Goal: Task Accomplishment & Management: Complete application form

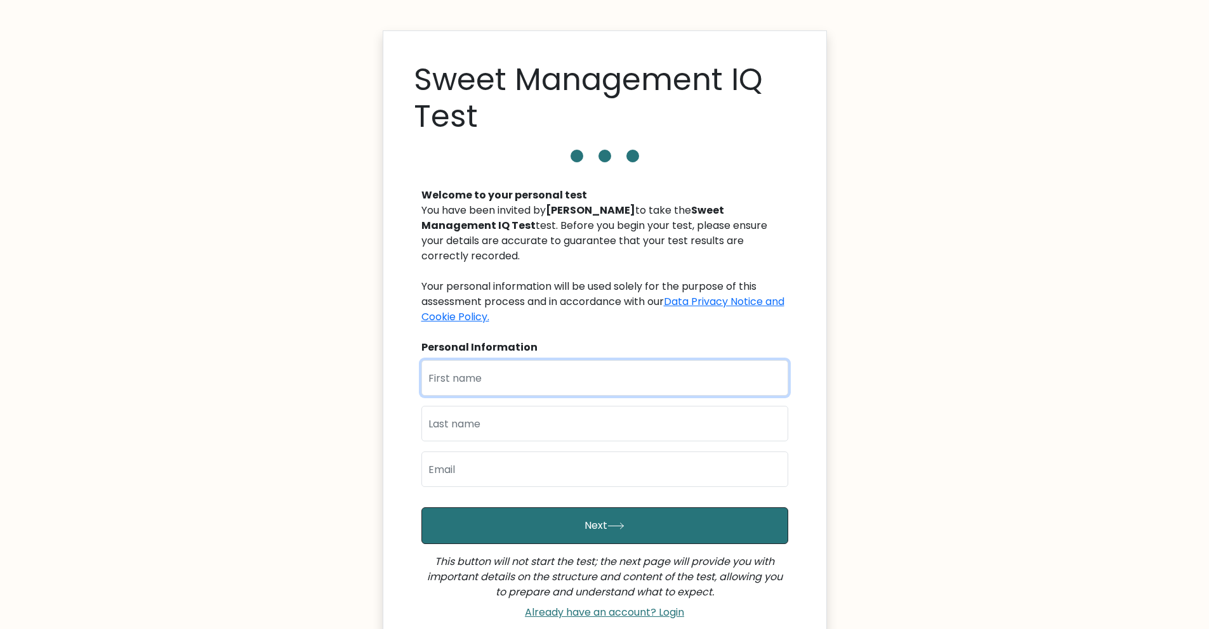
click at [525, 360] on input "text" at bounding box center [604, 378] width 367 height 36
type input "Rene Arthur"
click at [539, 414] on input "text" at bounding box center [604, 424] width 367 height 36
type input "Orate"
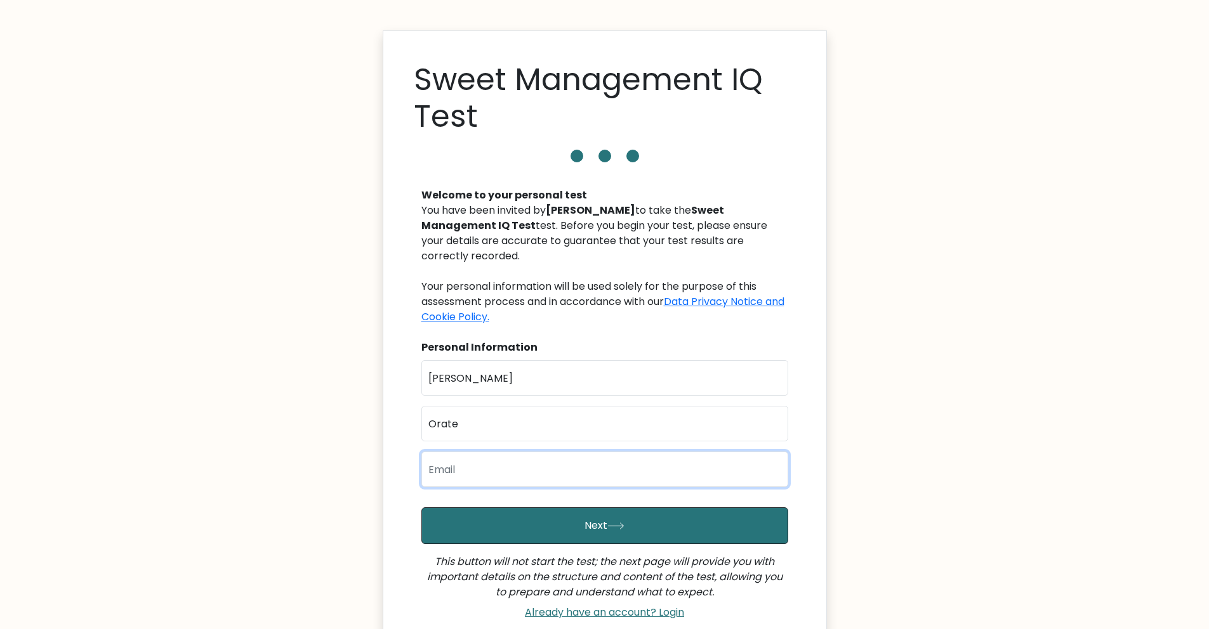
click at [507, 459] on input "email" at bounding box center [604, 470] width 367 height 36
type input "oraterenearthur@gmail.com"
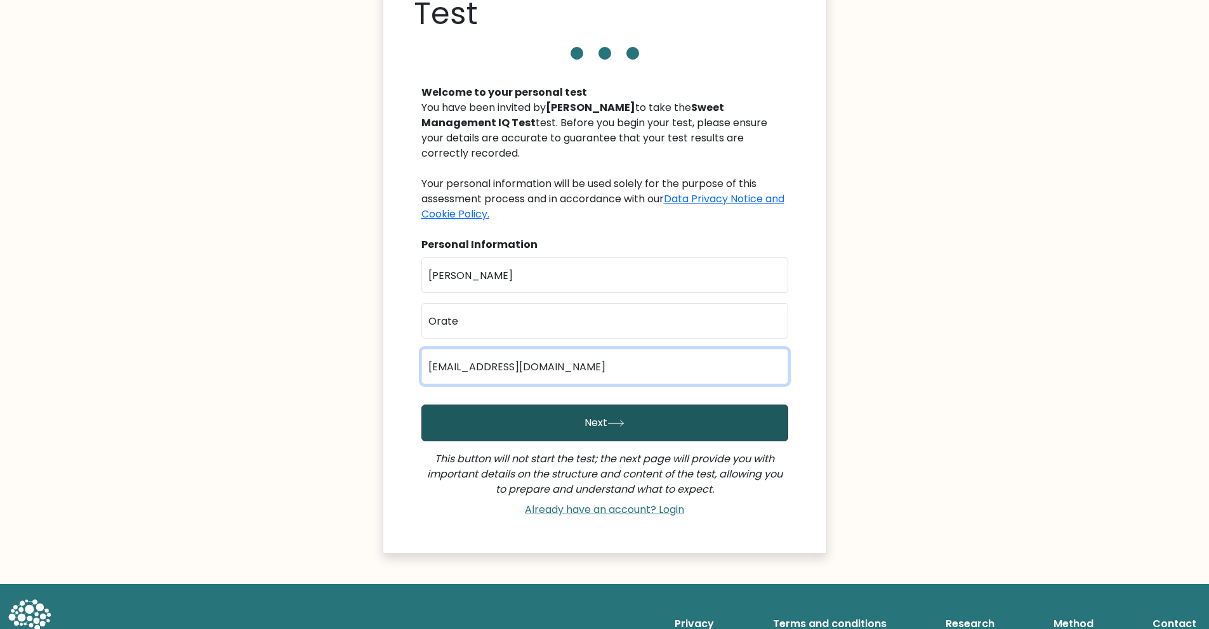
scroll to position [120, 0]
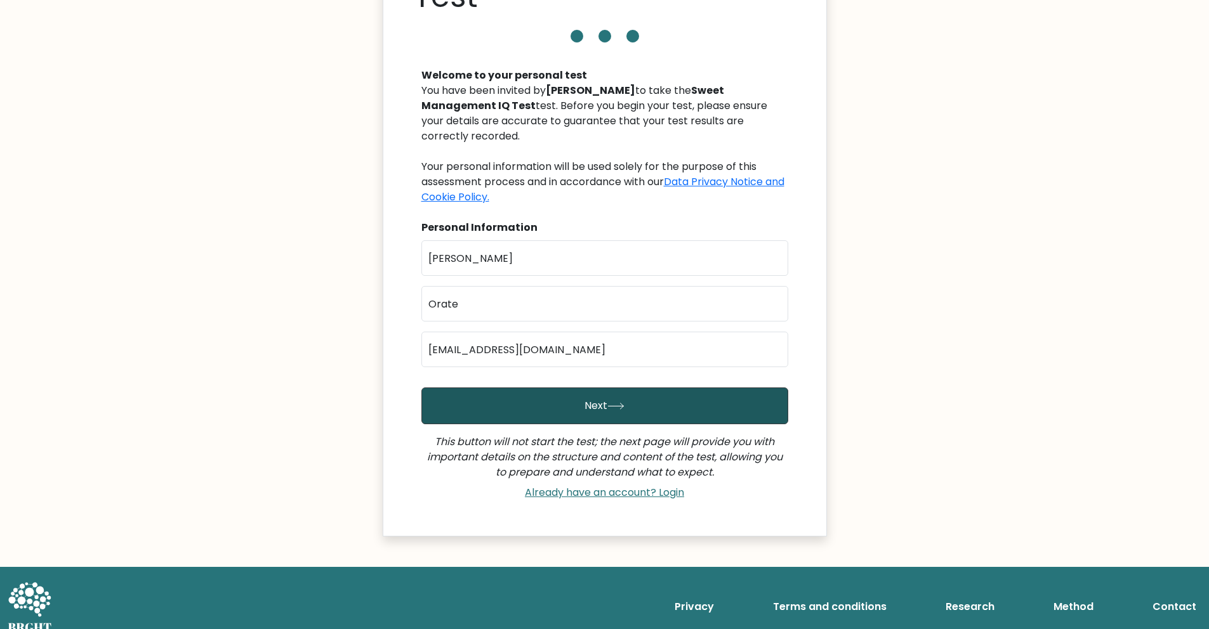
click at [567, 388] on button "Next" at bounding box center [604, 406] width 367 height 37
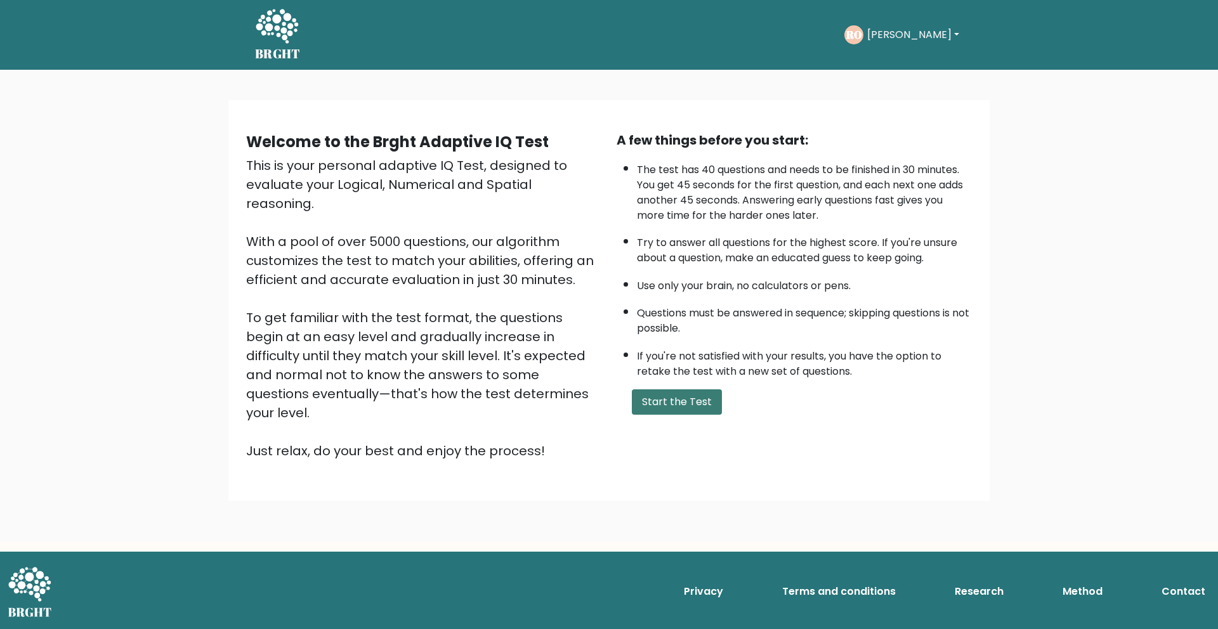
click at [668, 403] on button "Start the Test" at bounding box center [677, 402] width 90 height 25
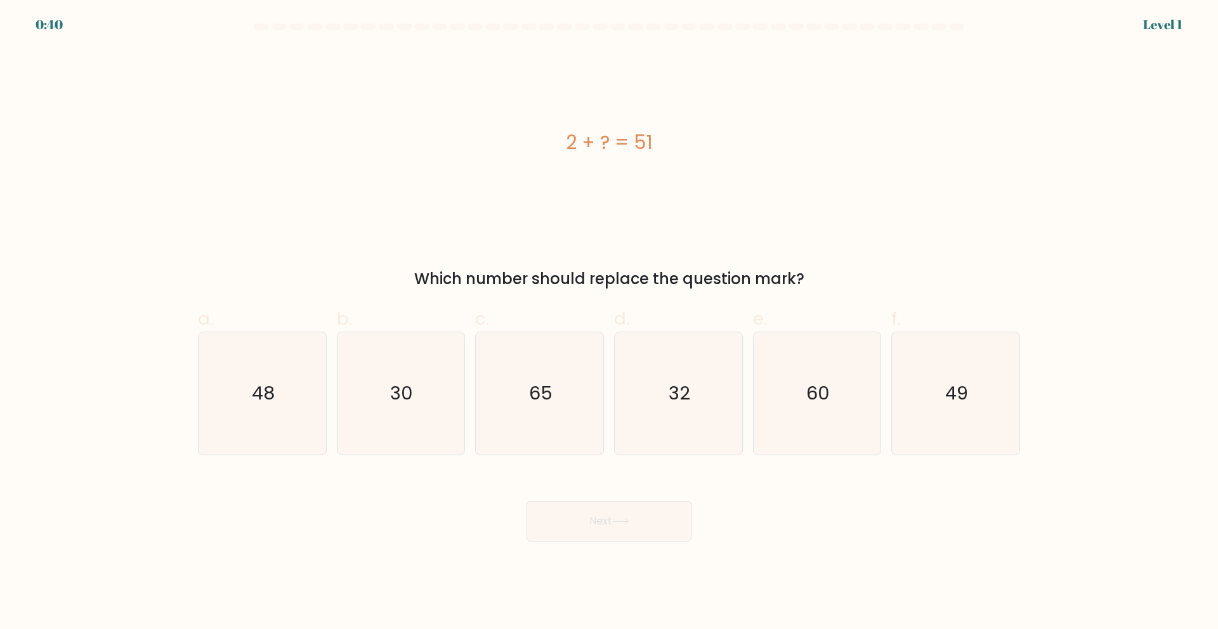
drag, startPoint x: 423, startPoint y: 274, endPoint x: 807, endPoint y: 276, distance: 384.5
click at [807, 276] on div "Which number should replace the question mark?" at bounding box center [609, 279] width 807 height 23
click at [725, 218] on div "2 + ? = 51" at bounding box center [609, 142] width 822 height 189
click at [912, 405] on icon "49" at bounding box center [956, 393] width 122 height 122
click at [610, 323] on input "f. 49" at bounding box center [609, 319] width 1 height 8
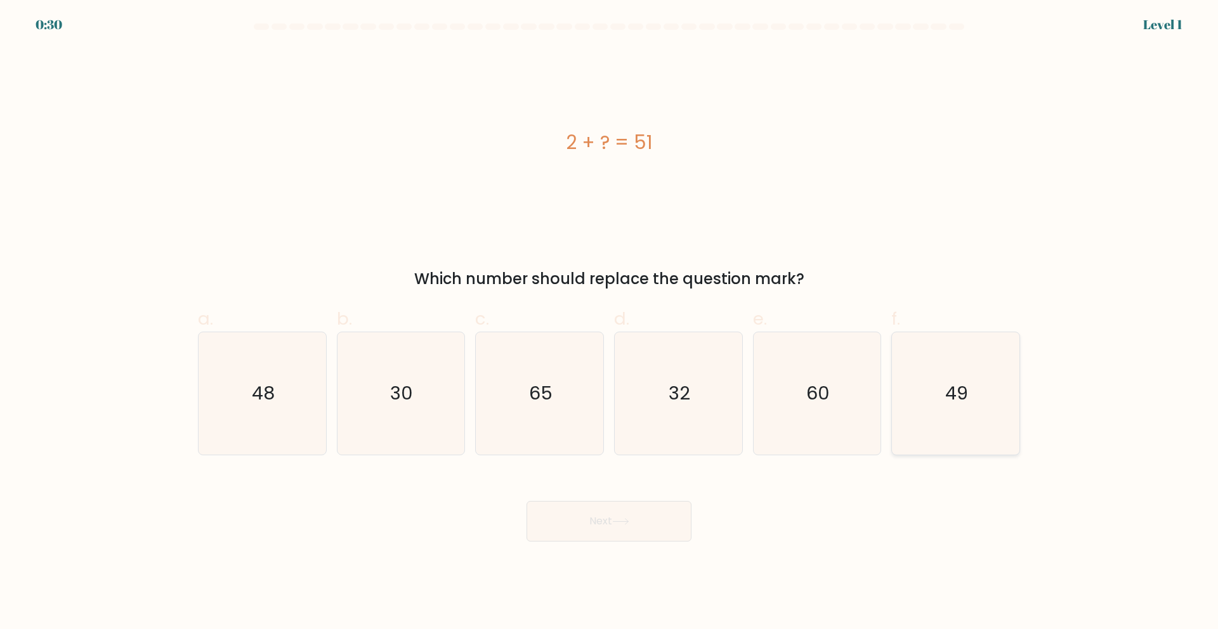
radio input "true"
click at [619, 527] on button "Next" at bounding box center [609, 521] width 165 height 41
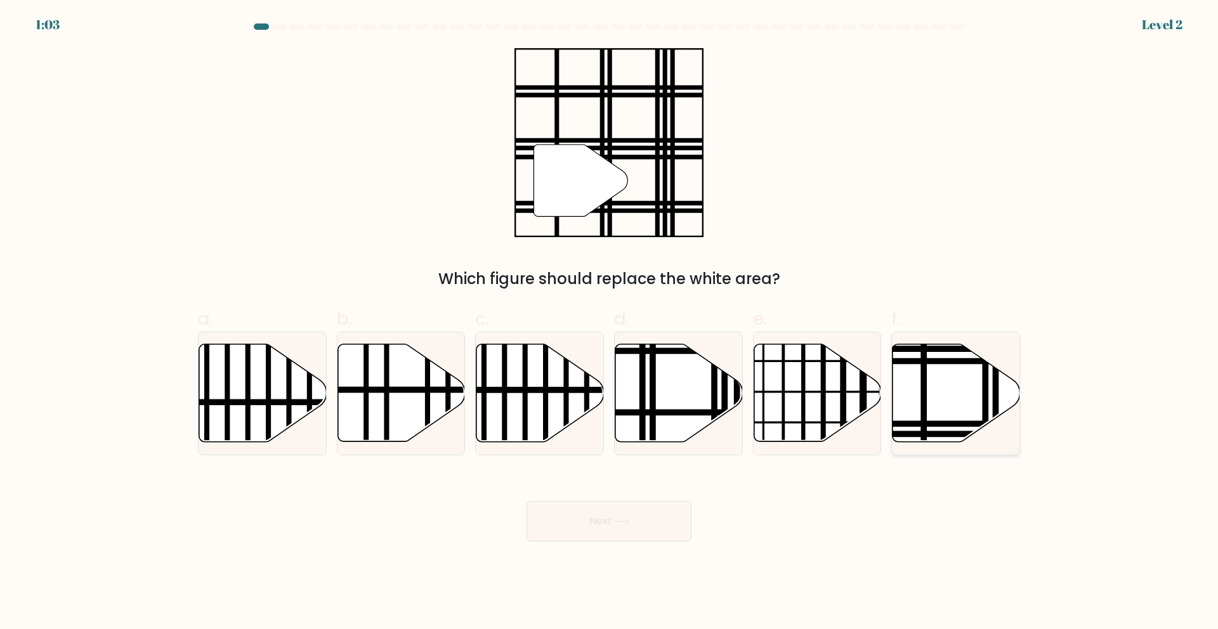
click at [999, 400] on icon at bounding box center [957, 393] width 128 height 98
click at [610, 323] on input "f." at bounding box center [609, 319] width 1 height 8
radio input "true"
click at [671, 521] on button "Next" at bounding box center [609, 521] width 165 height 41
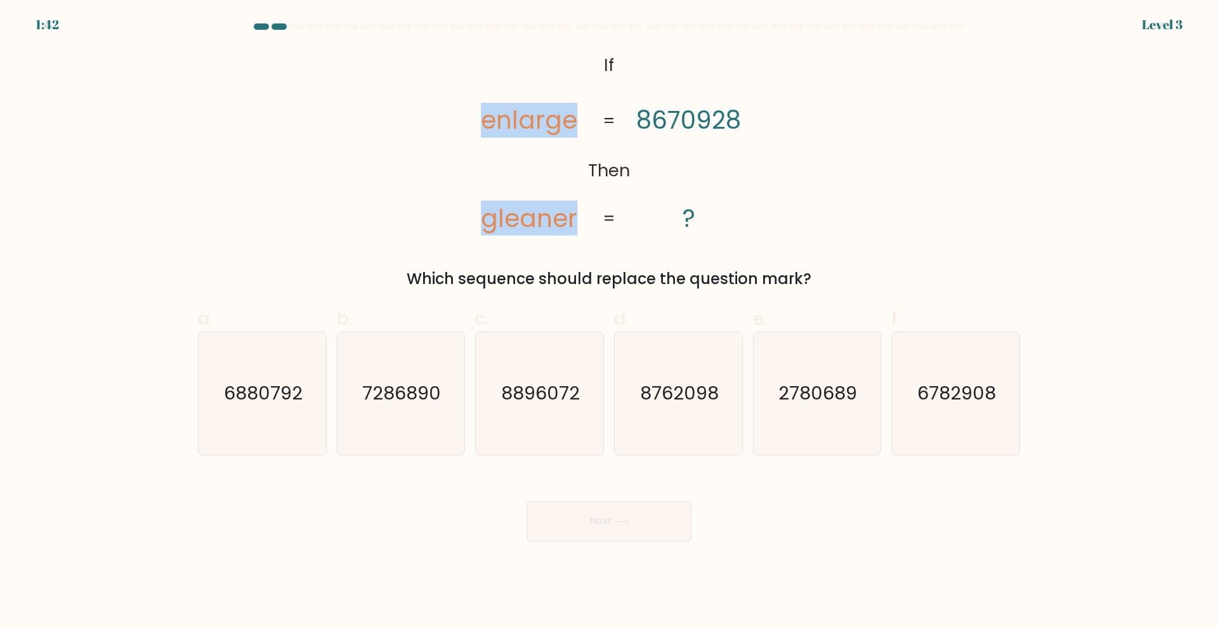
drag, startPoint x: 500, startPoint y: 115, endPoint x: 636, endPoint y: 141, distance: 138.1
click at [637, 141] on icon "@import url('https://fonts.googleapis.com/css?family=Abril+Fatface:400,100,100i…" at bounding box center [609, 142] width 306 height 189
drag, startPoint x: 713, startPoint y: 103, endPoint x: 840, endPoint y: 287, distance: 224.0
click at [840, 287] on form "If ?" at bounding box center [609, 282] width 1218 height 518
copy div "If Then enlarge gleaner 8670928 ? = = Which sequence should replace the questio…"
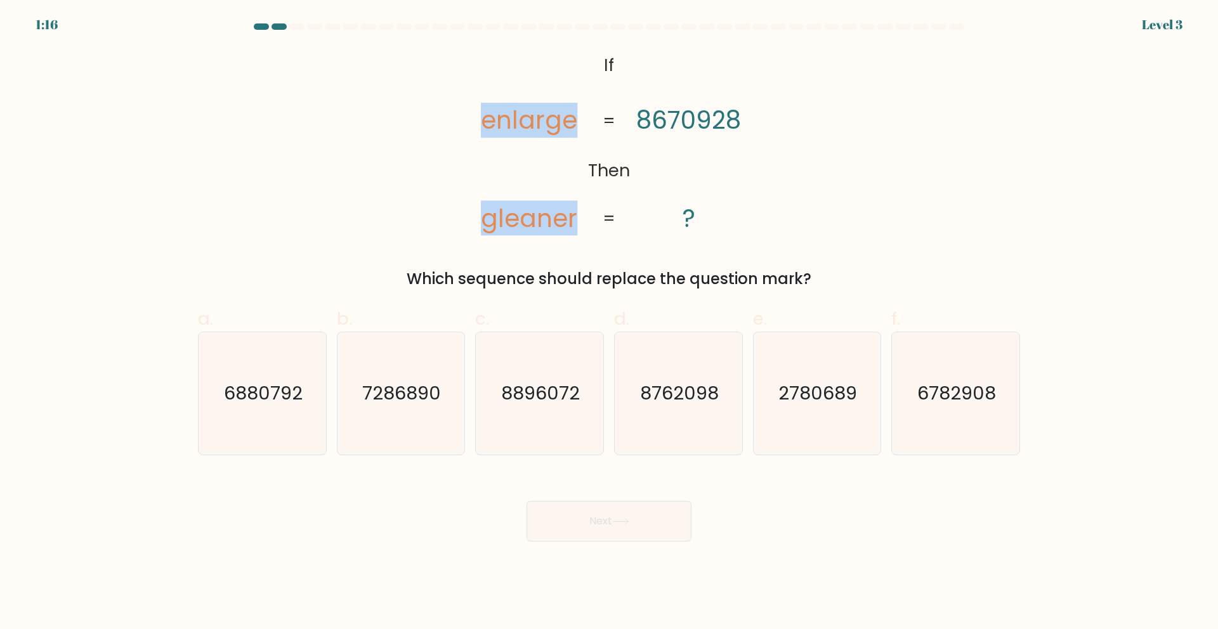
click at [793, 198] on div "@import url('https://fonts.googleapis.com/css?family=Abril+Fatface:400,100,100i…" at bounding box center [608, 169] width 837 height 242
click at [826, 403] on text "2780689" at bounding box center [818, 393] width 79 height 25
click at [610, 323] on input "e. 2780689" at bounding box center [609, 319] width 1 height 8
radio input "true"
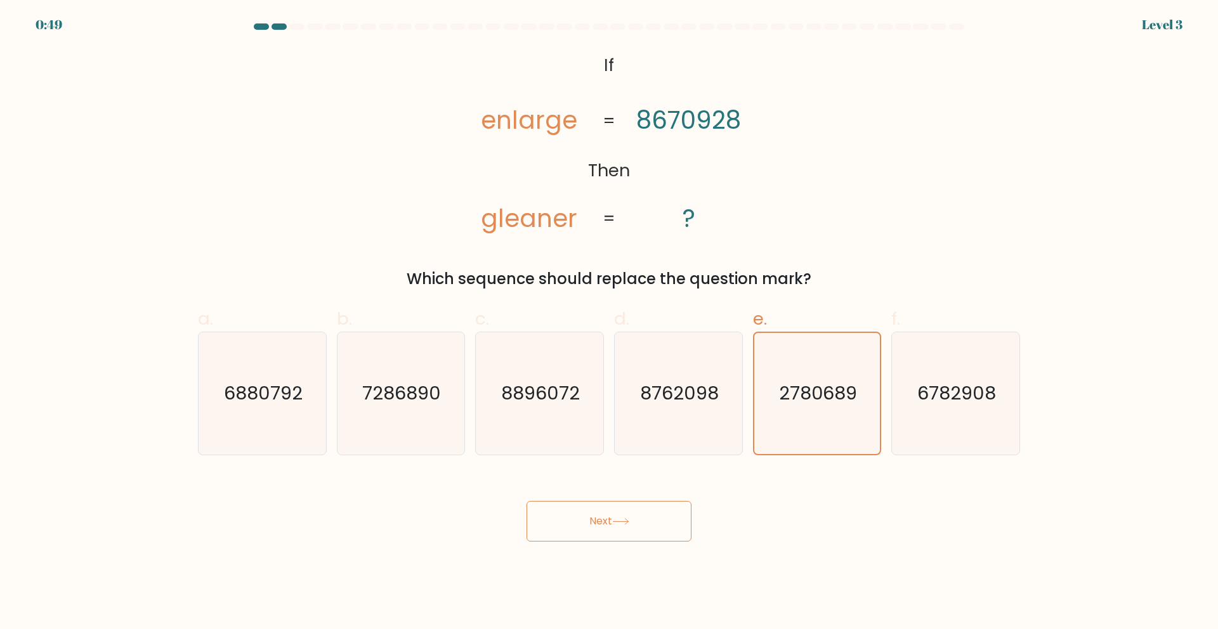
click at [633, 525] on button "Next" at bounding box center [609, 521] width 165 height 41
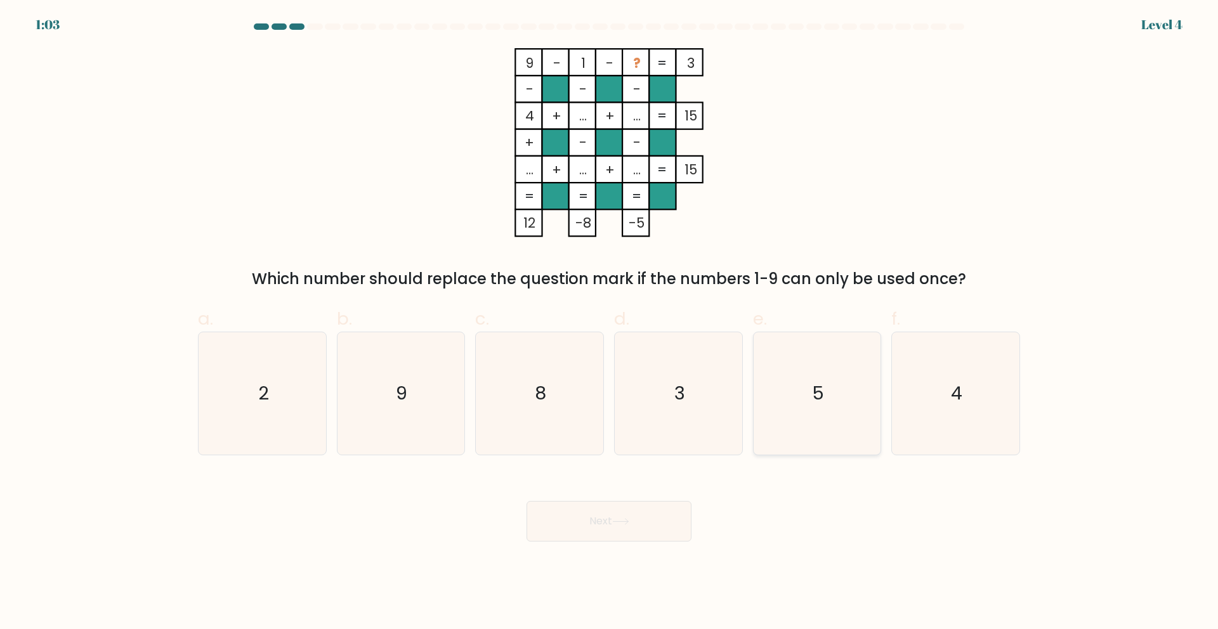
click at [806, 422] on icon "5" at bounding box center [817, 393] width 122 height 122
click at [610, 323] on input "e. 5" at bounding box center [609, 319] width 1 height 8
radio input "true"
click at [628, 522] on icon at bounding box center [620, 522] width 15 height 6
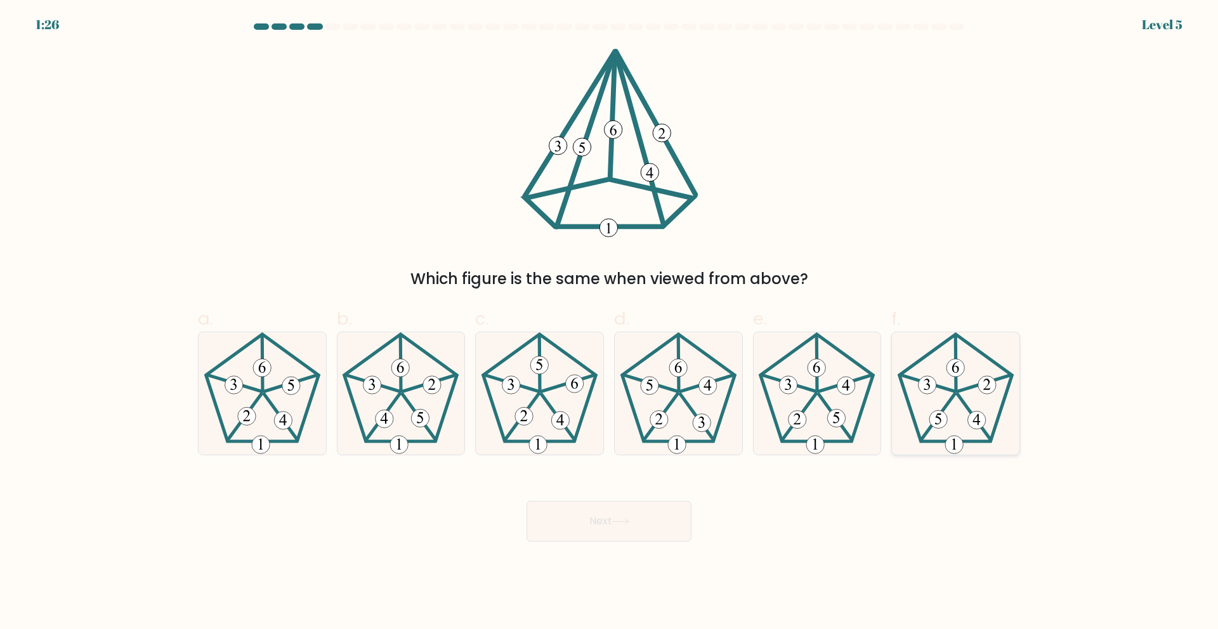
click at [942, 401] on icon at bounding box center [956, 393] width 122 height 122
click at [610, 323] on input "f." at bounding box center [609, 319] width 1 height 8
radio input "true"
click at [603, 502] on button "Next" at bounding box center [609, 521] width 165 height 41
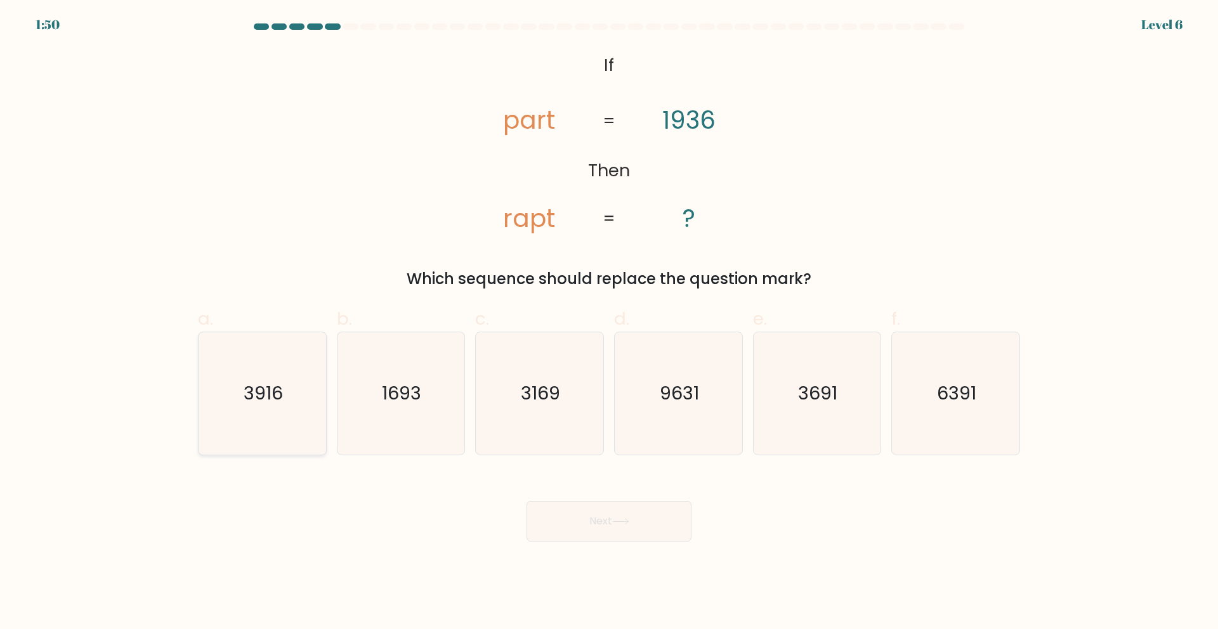
click at [292, 398] on icon "3916" at bounding box center [262, 393] width 122 height 122
click at [609, 323] on input "a. 3916" at bounding box center [609, 319] width 1 height 8
radio input "true"
click at [605, 526] on button "Next" at bounding box center [609, 521] width 165 height 41
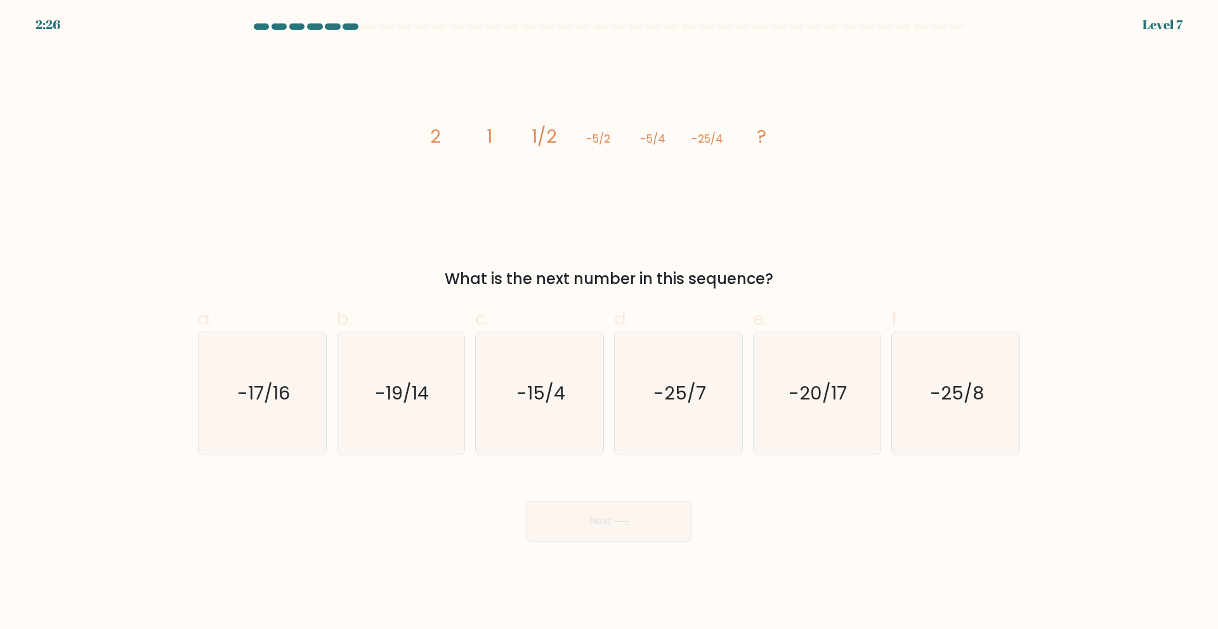
drag, startPoint x: 485, startPoint y: 138, endPoint x: 845, endPoint y: 283, distance: 387.7
click at [845, 283] on div "image/svg+xml 2 1 1/2 -5/2 -5/4 -25/4 ? What is the next number in this sequenc…" at bounding box center [608, 169] width 837 height 242
copy div "2 1 1/2 -5/2 -5/4 -25/4 ? What is the next number in this sequence?"
drag, startPoint x: 943, startPoint y: 426, endPoint x: 934, endPoint y: 430, distance: 9.7
click at [942, 427] on icon "-25/8" at bounding box center [956, 393] width 122 height 122
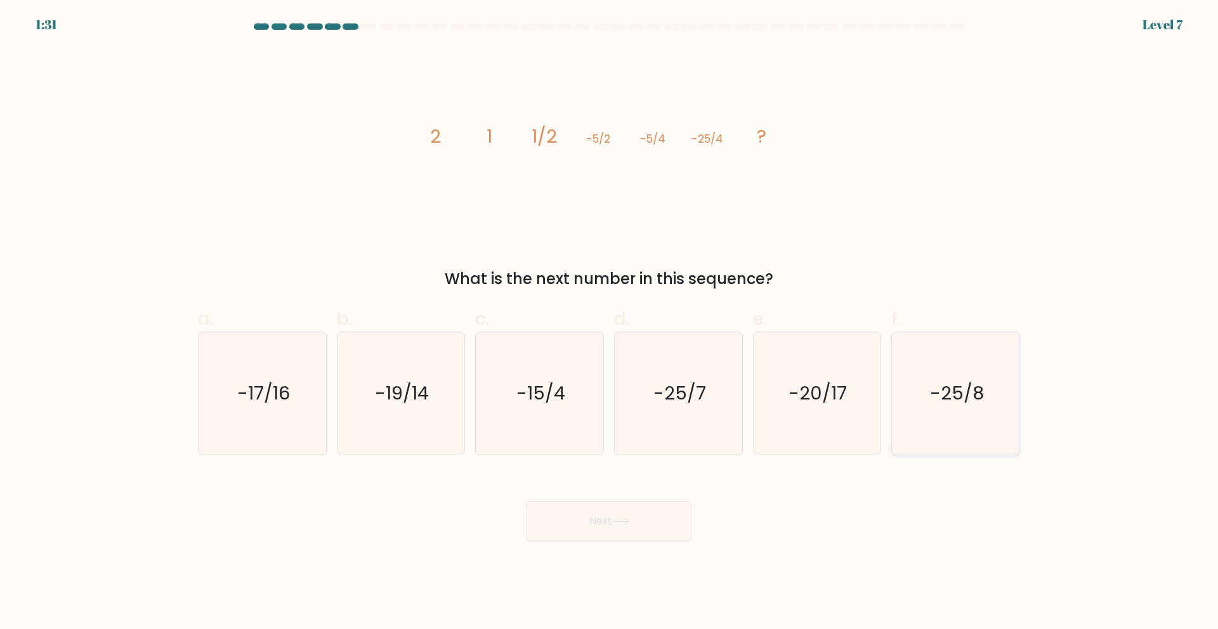
click at [610, 323] on input "f. -25/8" at bounding box center [609, 319] width 1 height 8
radio input "true"
click at [607, 538] on button "Next" at bounding box center [609, 521] width 165 height 41
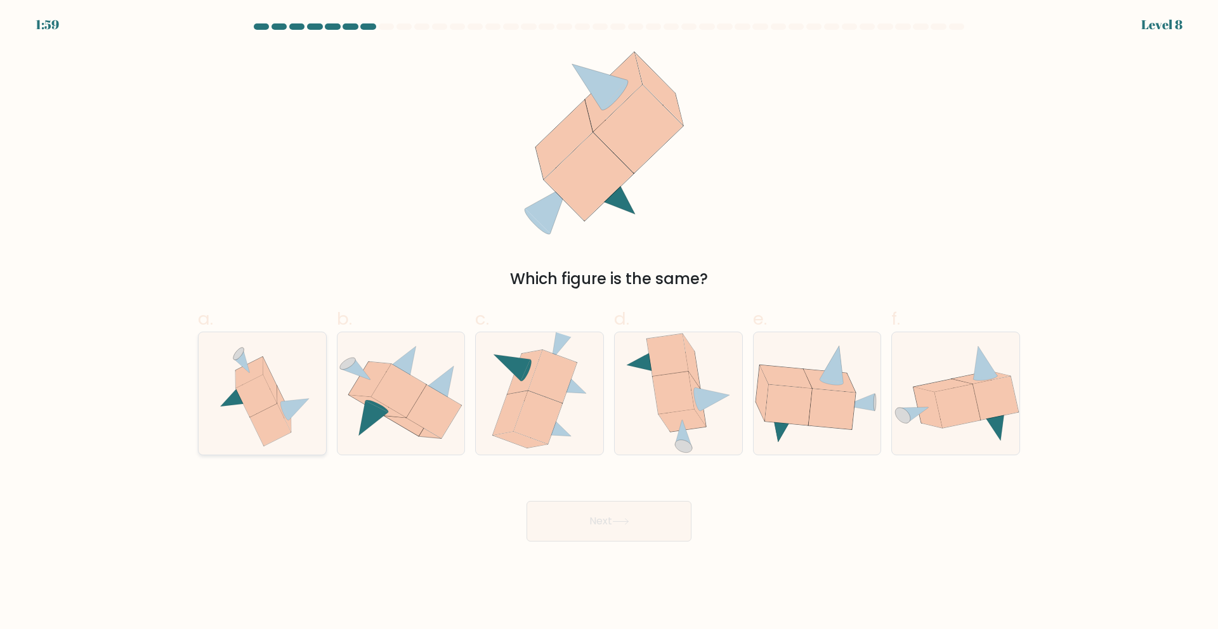
click at [258, 423] on icon at bounding box center [270, 424] width 41 height 43
click at [609, 323] on input "a." at bounding box center [609, 319] width 1 height 8
radio input "true"
click at [663, 537] on button "Next" at bounding box center [609, 521] width 165 height 41
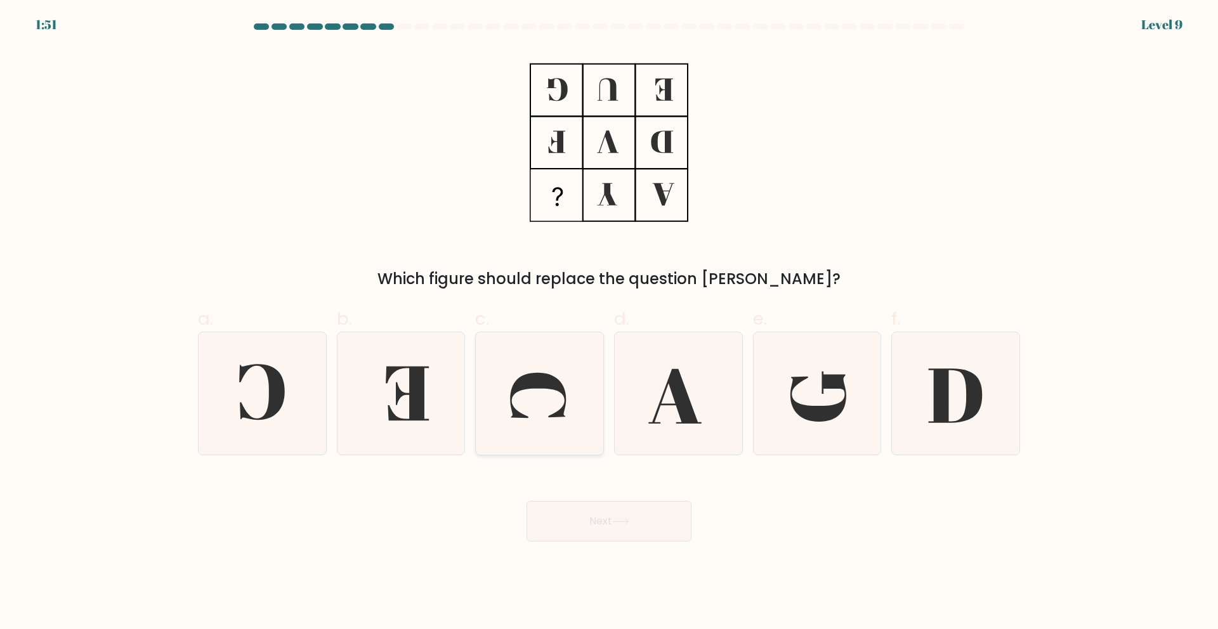
drag, startPoint x: 408, startPoint y: 392, endPoint x: 480, endPoint y: 408, distance: 74.0
click at [408, 392] on icon at bounding box center [400, 393] width 122 height 122
click at [609, 323] on input "b." at bounding box center [609, 319] width 1 height 8
radio input "true"
click at [595, 506] on button "Next" at bounding box center [609, 521] width 165 height 41
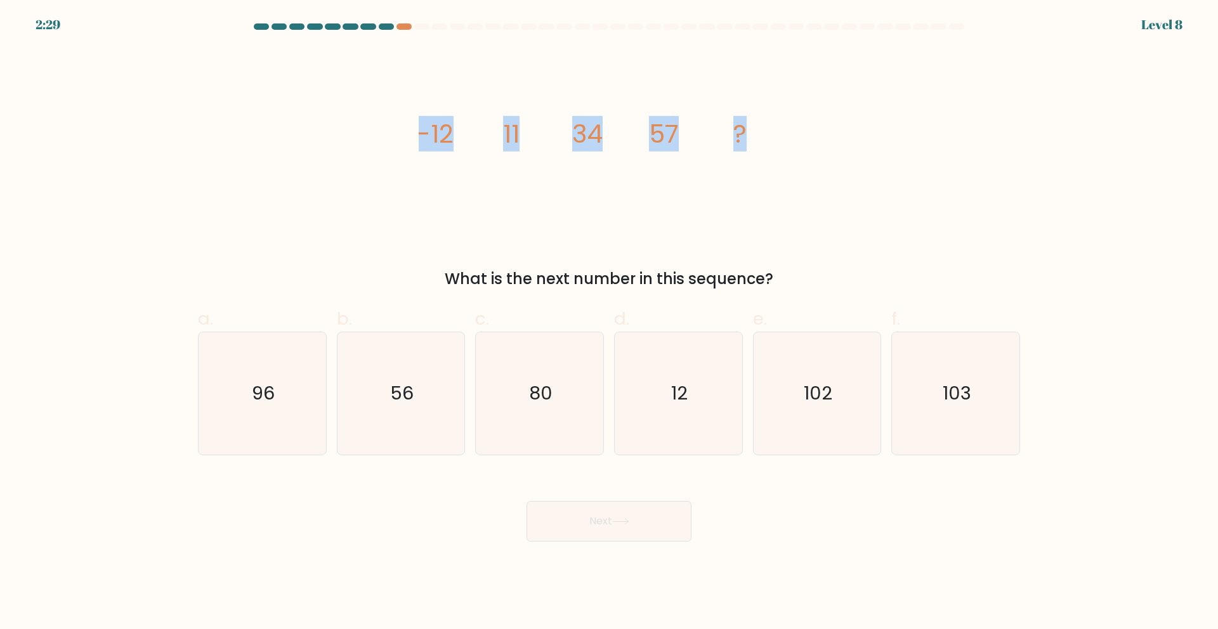
drag, startPoint x: 402, startPoint y: 125, endPoint x: 860, endPoint y: 169, distance: 460.1
click at [860, 169] on div "image/svg+xml -12 11 34 57 ? What is the next number in this sequence?" at bounding box center [608, 169] width 837 height 242
copy g "-12 11 34 57 ?"
drag, startPoint x: 541, startPoint y: 426, endPoint x: 545, endPoint y: 447, distance: 20.8
click at [541, 426] on icon "80" at bounding box center [539, 393] width 122 height 122
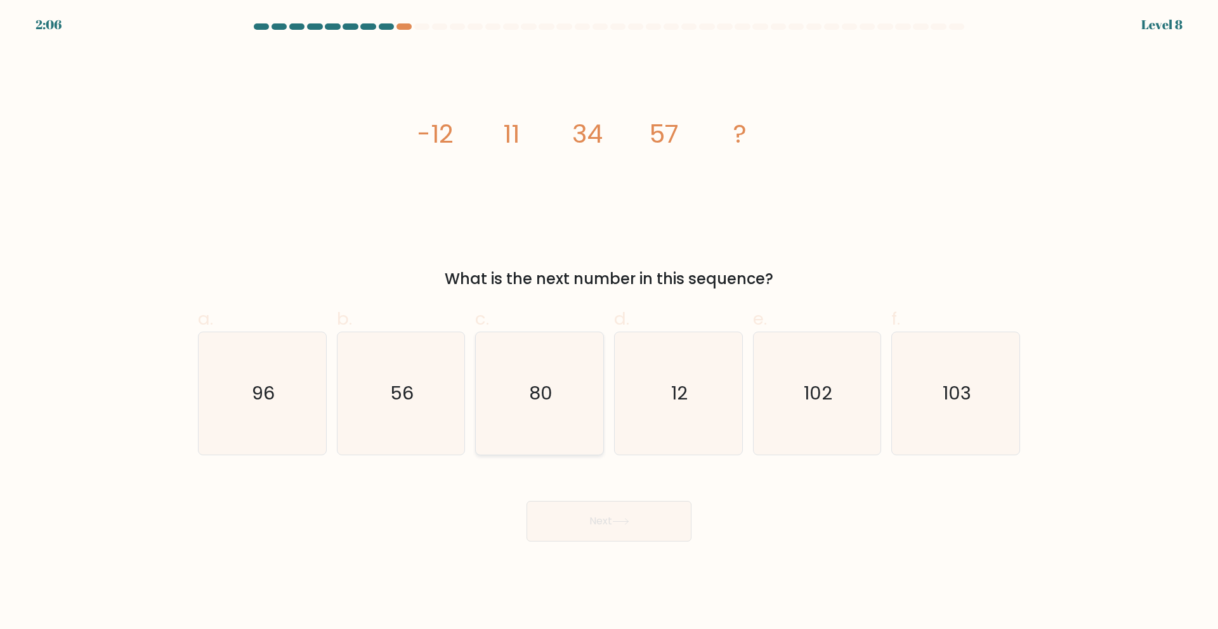
click at [609, 323] on input "c. 80" at bounding box center [609, 319] width 1 height 8
radio input "true"
click at [613, 524] on button "Next" at bounding box center [609, 521] width 165 height 41
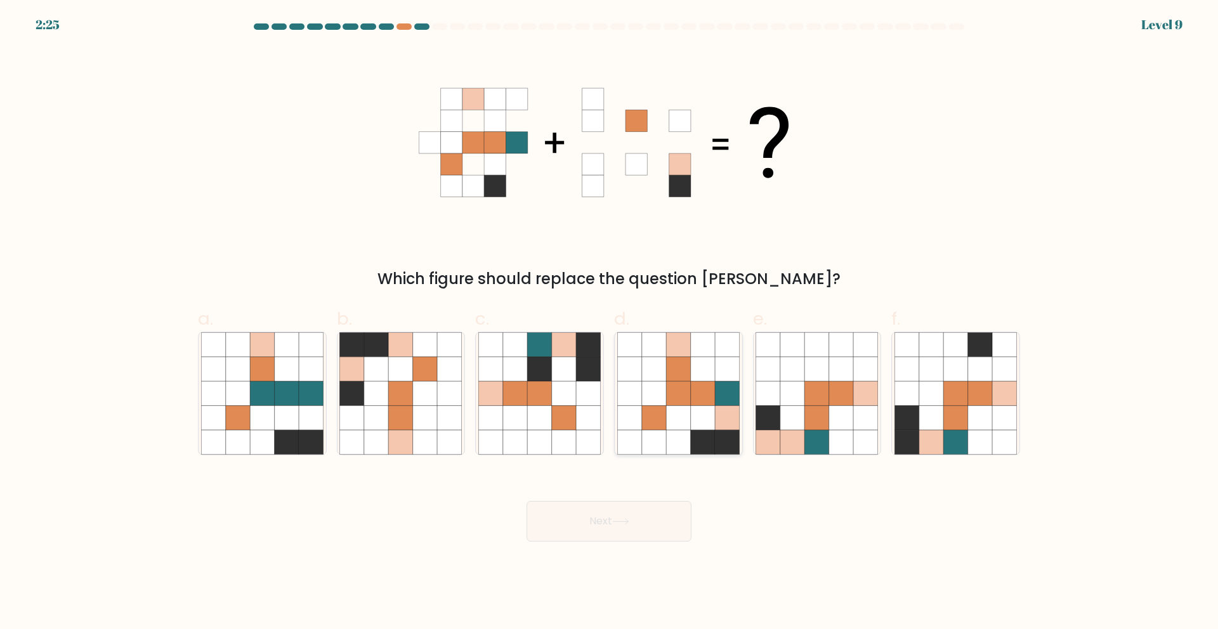
click at [688, 371] on icon at bounding box center [678, 369] width 24 height 24
click at [610, 323] on input "d." at bounding box center [609, 319] width 1 height 8
radio input "true"
click at [625, 525] on icon at bounding box center [620, 521] width 17 height 7
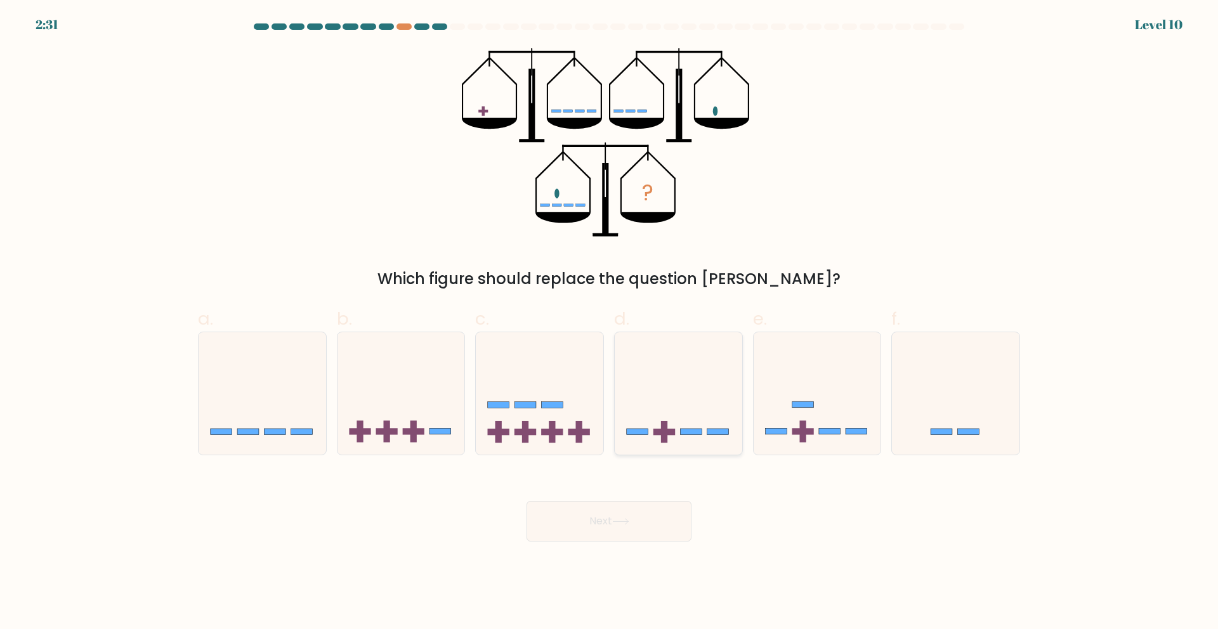
click at [693, 432] on rect at bounding box center [691, 432] width 22 height 6
click at [610, 323] on input "d." at bounding box center [609, 319] width 1 height 8
radio input "true"
click at [575, 533] on button "Next" at bounding box center [609, 521] width 165 height 41
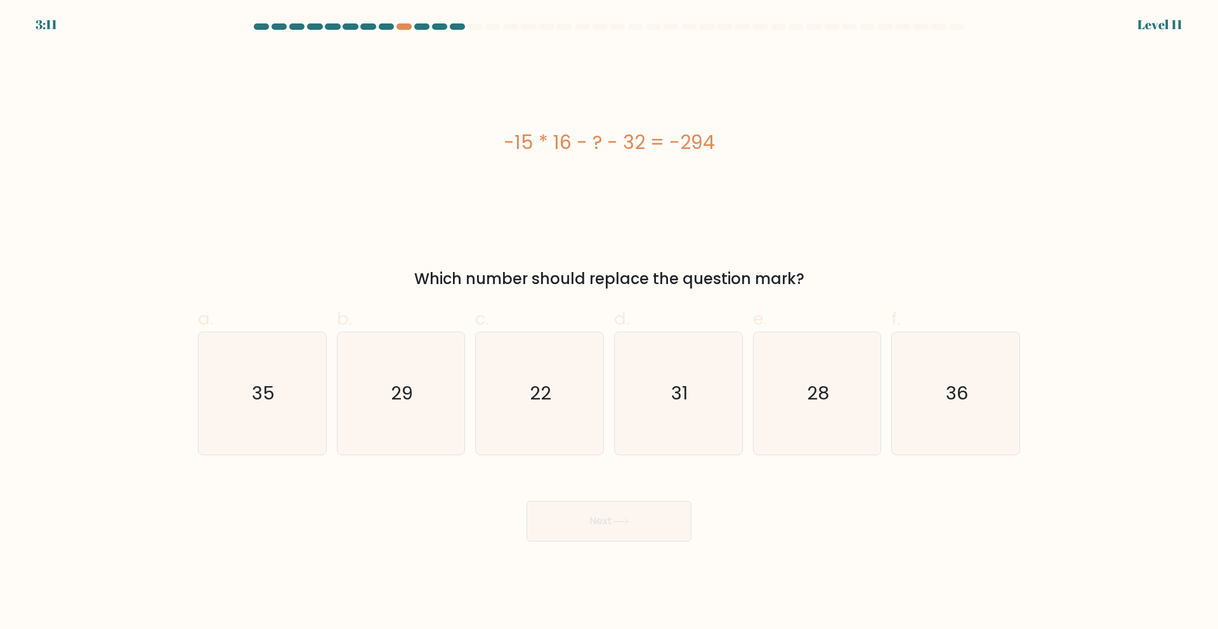
drag, startPoint x: 493, startPoint y: 140, endPoint x: 856, endPoint y: 285, distance: 390.9
click at [856, 285] on div "-15 * 16 - ? - 32 = -294 Which number should replace the question mark?" at bounding box center [608, 169] width 837 height 242
copy div "-15 * 16 - ? - 32 = -294 Which number should replace the question mark?"
drag, startPoint x: 527, startPoint y: 400, endPoint x: 559, endPoint y: 428, distance: 43.2
click at [527, 400] on icon "22" at bounding box center [539, 393] width 122 height 122
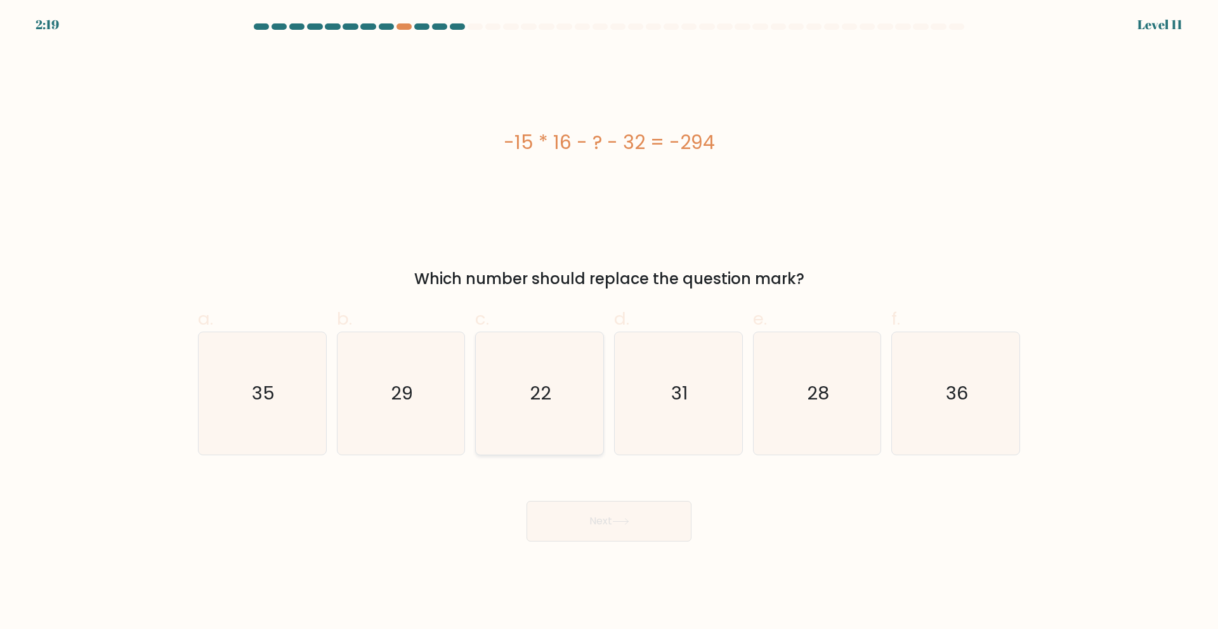
click at [609, 323] on input "c. 22" at bounding box center [609, 319] width 1 height 8
radio input "true"
click at [614, 527] on button "Next" at bounding box center [609, 521] width 165 height 41
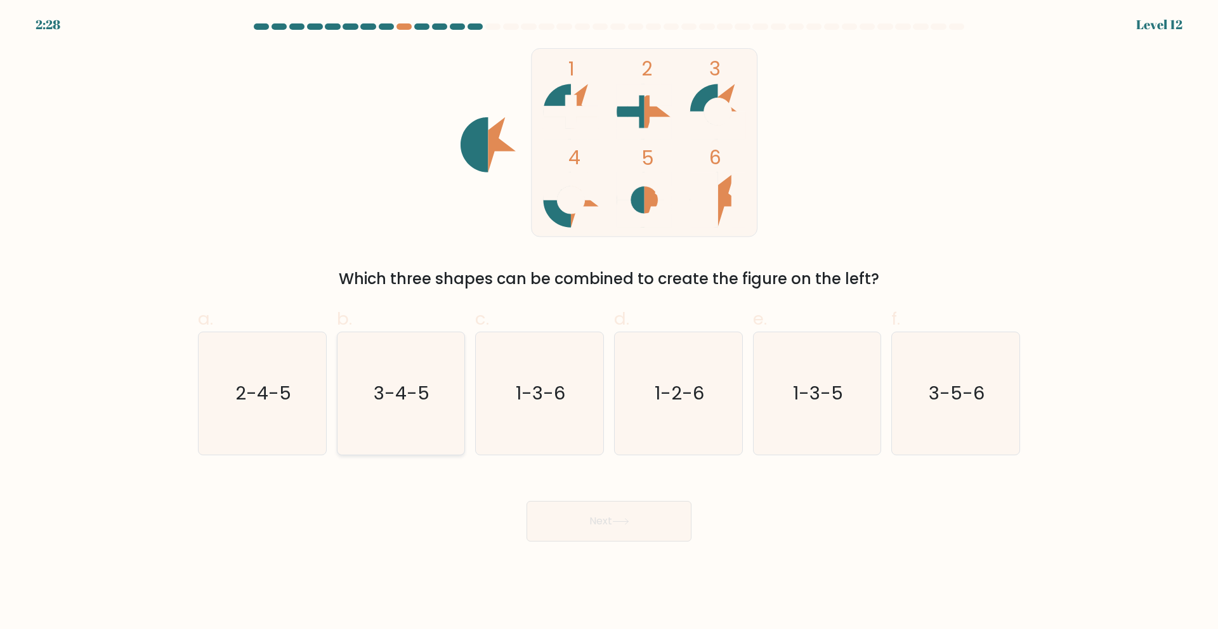
click at [391, 425] on icon "3-4-5" at bounding box center [400, 393] width 122 height 122
click at [609, 323] on input "b. 3-4-5" at bounding box center [609, 319] width 1 height 8
radio input "true"
click at [642, 532] on button "Next" at bounding box center [609, 521] width 165 height 41
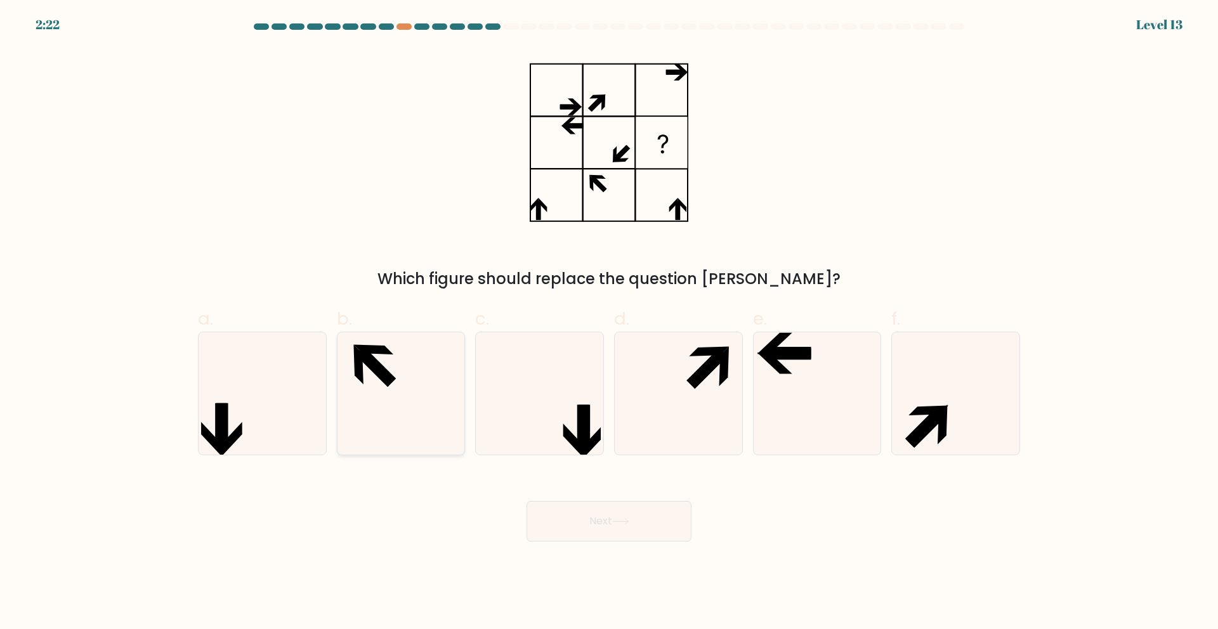
click at [369, 408] on icon at bounding box center [400, 393] width 122 height 122
click at [609, 323] on input "b." at bounding box center [609, 319] width 1 height 8
radio input "true"
click at [600, 526] on button "Next" at bounding box center [609, 521] width 165 height 41
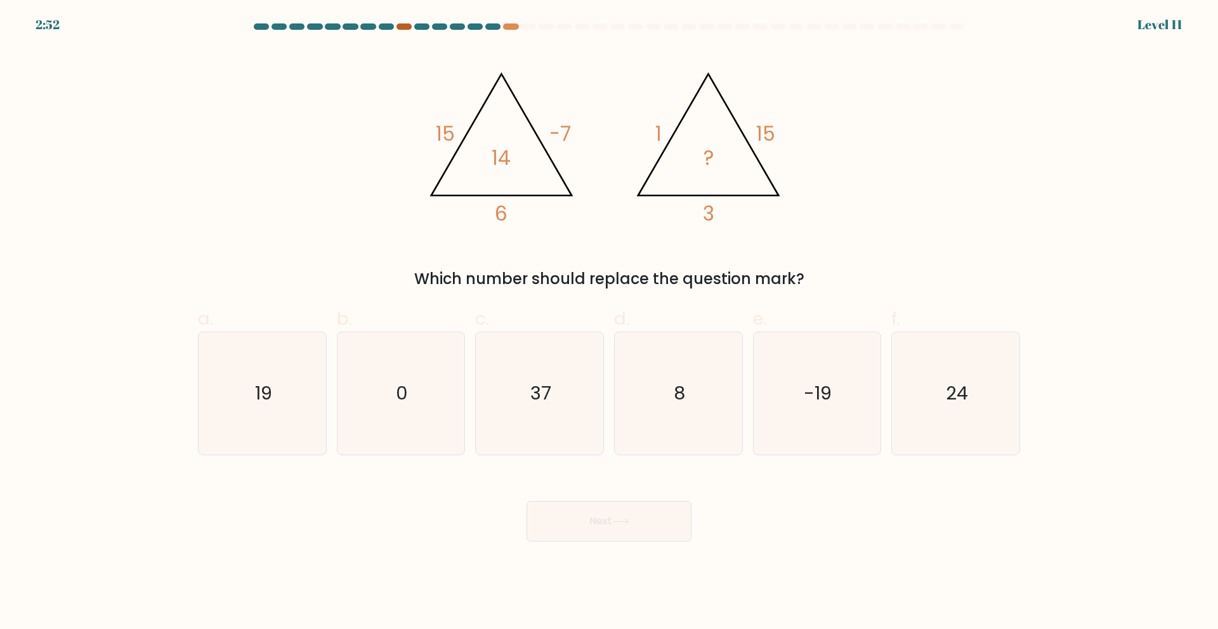
click at [402, 25] on div at bounding box center [404, 26] width 15 height 6
click at [293, 397] on icon "19" at bounding box center [262, 393] width 122 height 122
click at [609, 323] on input "a. 19" at bounding box center [609, 319] width 1 height 8
radio input "true"
click at [564, 532] on button "Next" at bounding box center [609, 521] width 165 height 41
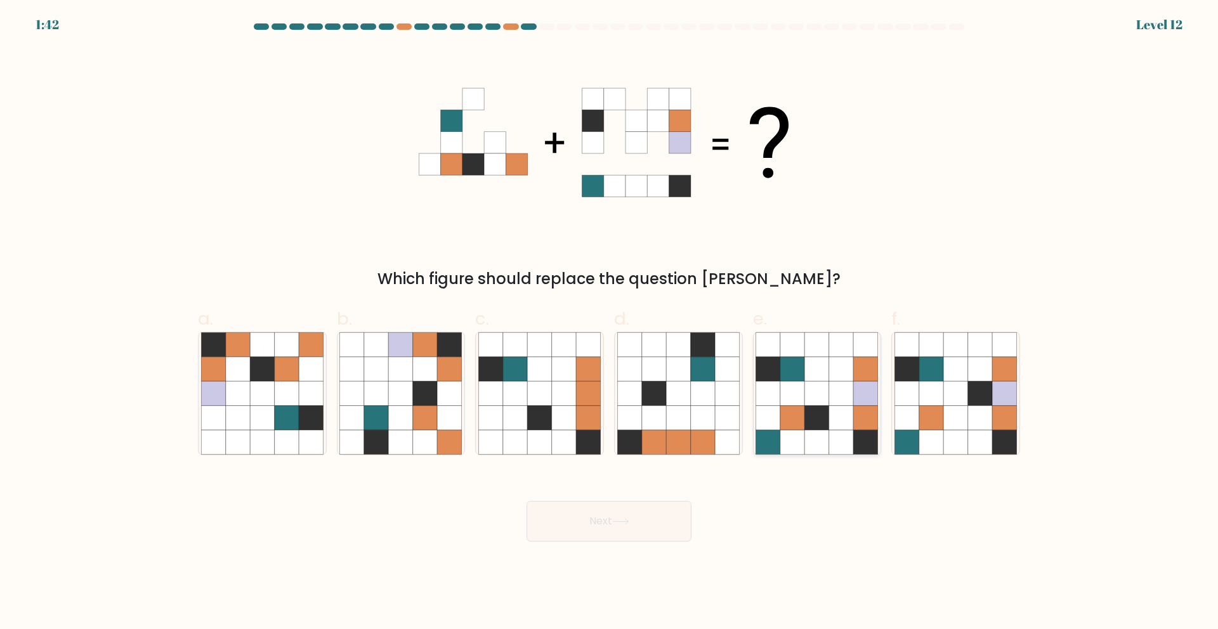
click at [829, 403] on icon at bounding box center [817, 393] width 24 height 24
click at [610, 323] on input "e." at bounding box center [609, 319] width 1 height 8
radio input "true"
click at [639, 527] on button "Next" at bounding box center [609, 521] width 165 height 41
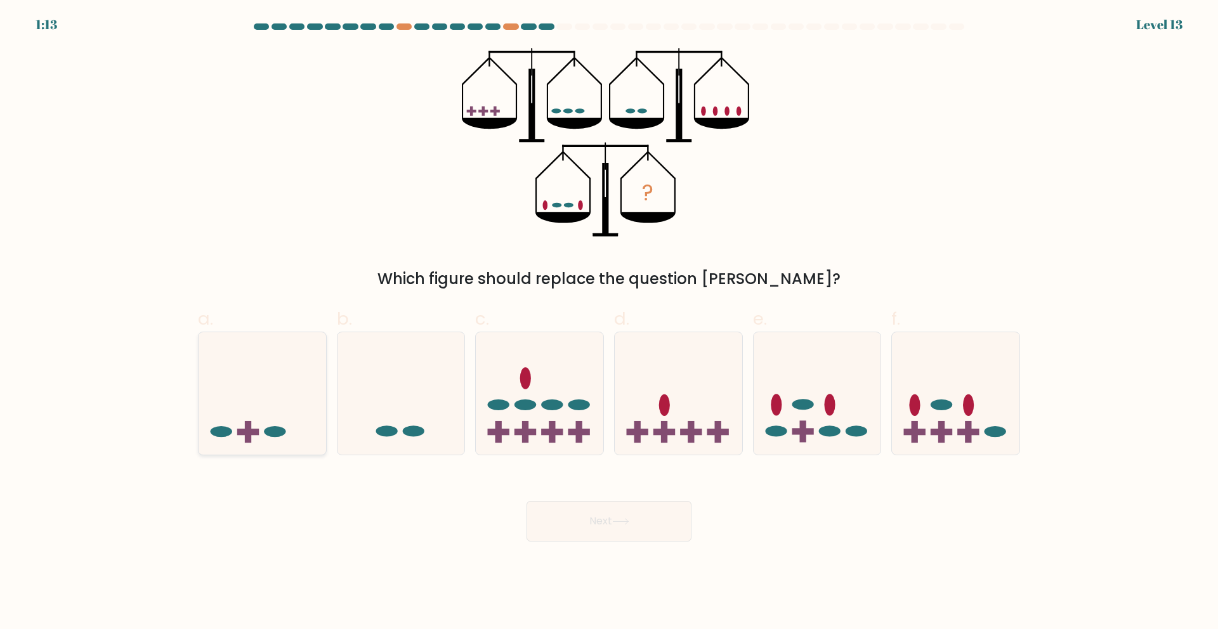
click at [253, 389] on icon at bounding box center [263, 393] width 128 height 105
click at [609, 323] on input "a." at bounding box center [609, 319] width 1 height 8
radio input "true"
click at [591, 518] on button "Next" at bounding box center [609, 521] width 165 height 41
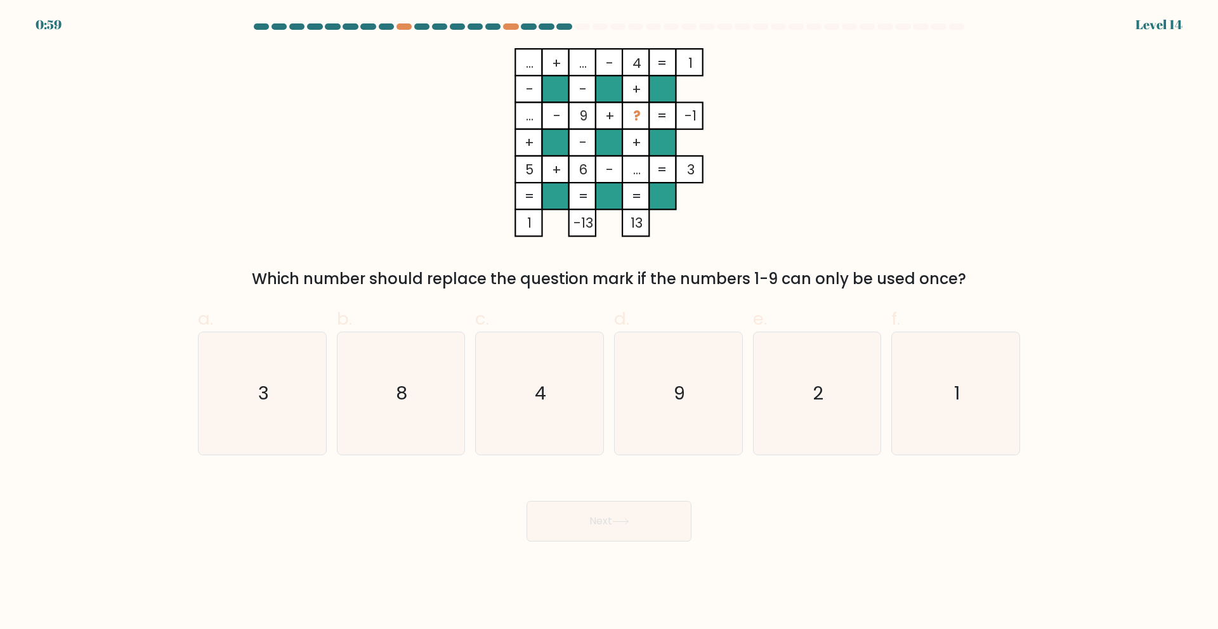
drag, startPoint x: 372, startPoint y: 429, endPoint x: 569, endPoint y: 497, distance: 208.7
click at [375, 428] on icon "8" at bounding box center [400, 393] width 122 height 122
click at [609, 323] on input "b. 8" at bounding box center [609, 319] width 1 height 8
radio input "true"
click at [628, 522] on icon at bounding box center [620, 522] width 15 height 6
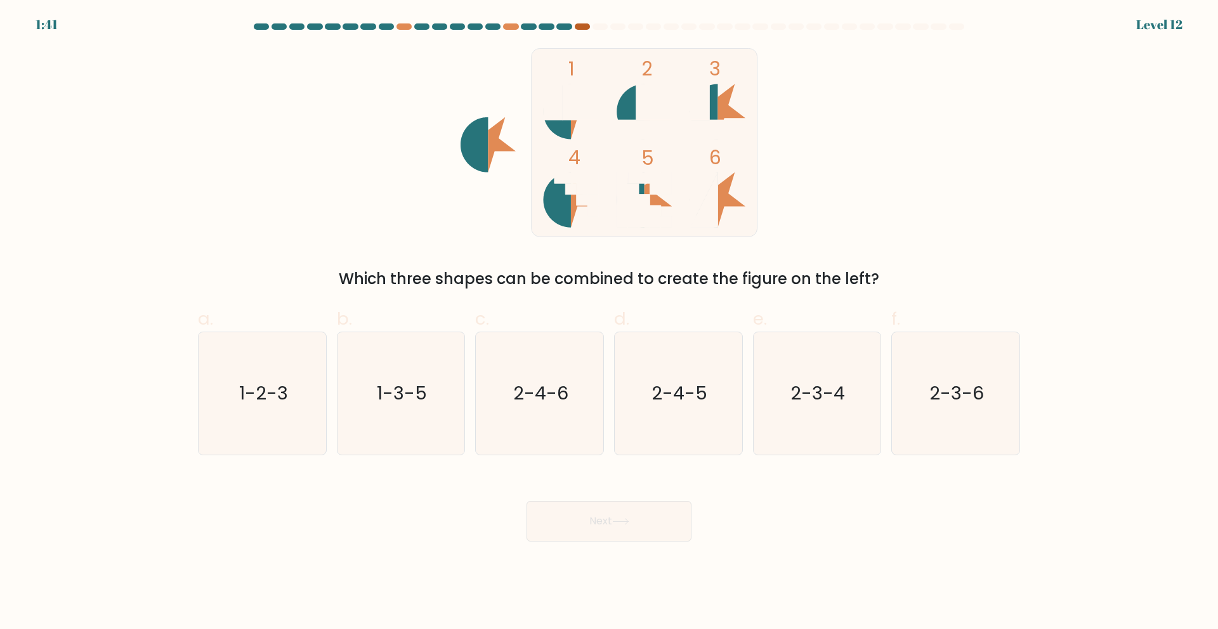
click at [581, 26] on div at bounding box center [582, 26] width 15 height 6
click at [582, 25] on div at bounding box center [582, 26] width 15 height 6
click at [863, 413] on icon "2-3-4" at bounding box center [817, 393] width 122 height 122
click at [610, 323] on input "e. 2-3-4" at bounding box center [609, 319] width 1 height 8
radio input "true"
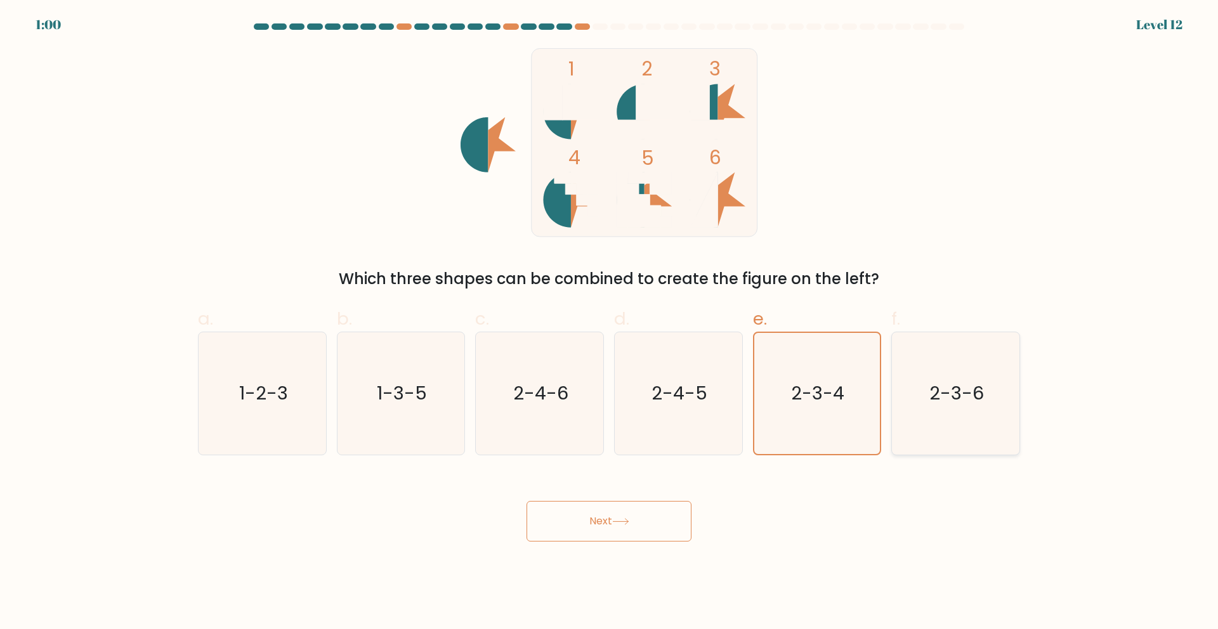
drag, startPoint x: 964, startPoint y: 390, endPoint x: 899, endPoint y: 412, distance: 68.6
click at [963, 390] on text "2-3-6" at bounding box center [957, 393] width 55 height 25
click at [610, 323] on input "f. 2-3-6" at bounding box center [609, 319] width 1 height 8
radio input "true"
click at [653, 524] on button "Next" at bounding box center [609, 521] width 165 height 41
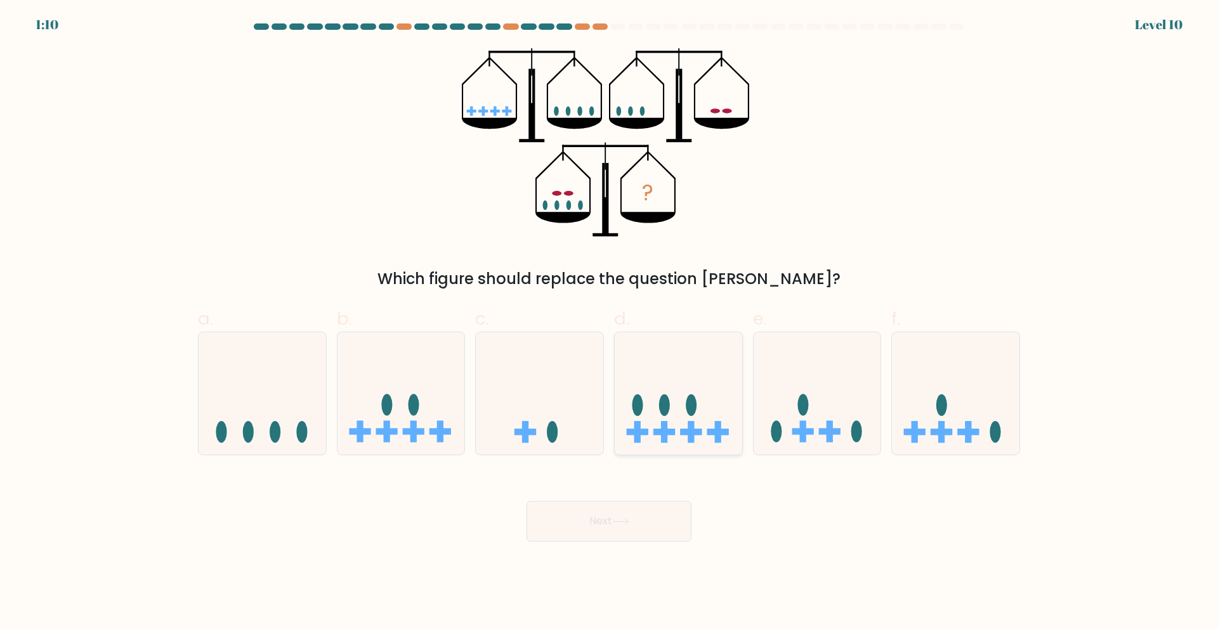
click at [634, 406] on ellipse at bounding box center [637, 406] width 11 height 22
click at [610, 323] on input "d." at bounding box center [609, 319] width 1 height 8
radio input "true"
click at [595, 528] on button "Next" at bounding box center [609, 521] width 165 height 41
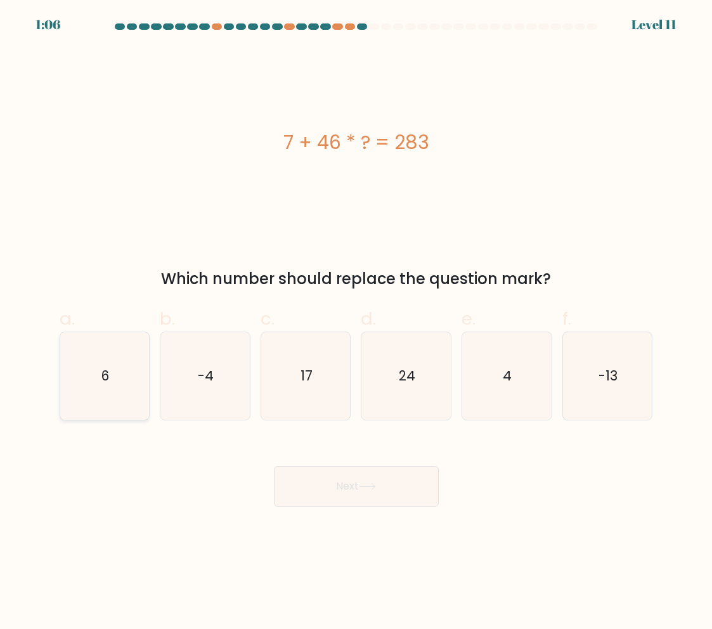
click at [98, 366] on icon "6" at bounding box center [105, 376] width 88 height 88
click at [357, 323] on input "a. 6" at bounding box center [357, 319] width 1 height 8
radio input "true"
click at [338, 481] on button "Next" at bounding box center [356, 486] width 165 height 41
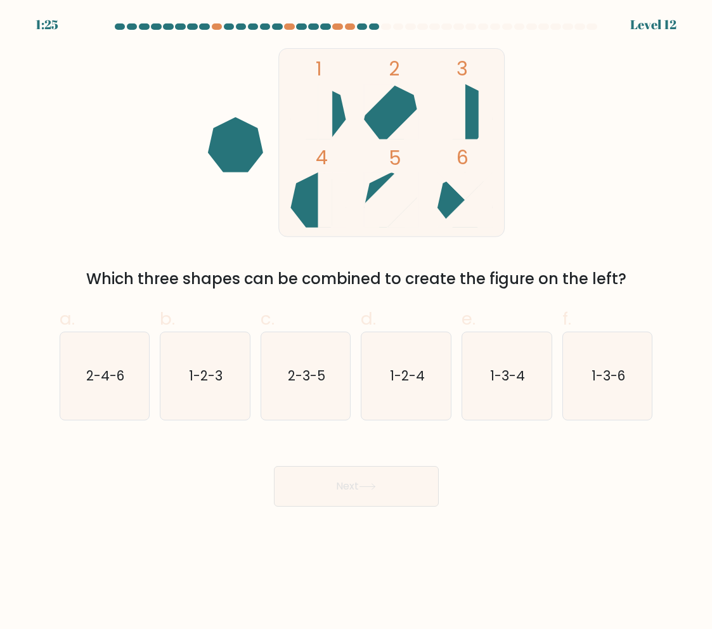
click at [364, 28] on div at bounding box center [362, 26] width 11 height 6
click at [377, 29] on div at bounding box center [374, 26] width 11 height 6
click at [129, 402] on icon "2-4-6" at bounding box center [105, 376] width 88 height 88
click at [357, 323] on input "a. 2-4-6" at bounding box center [357, 319] width 1 height 8
radio input "true"
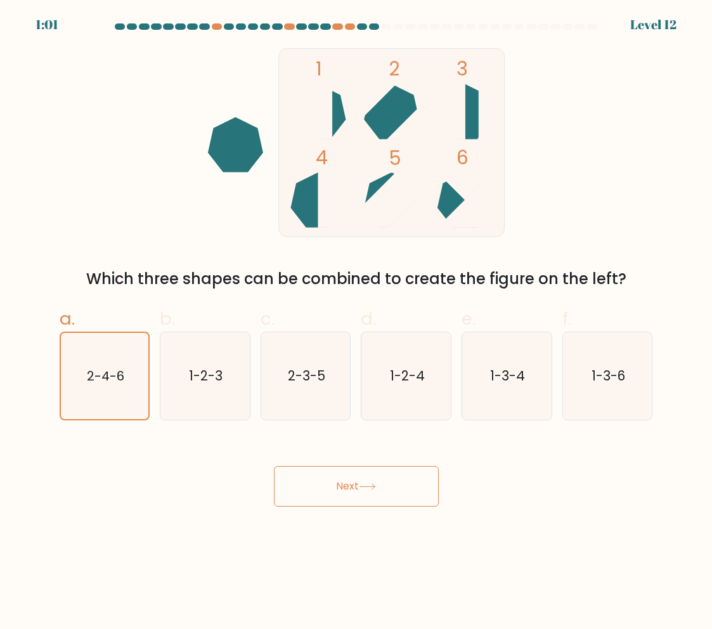
click at [346, 475] on button "Next" at bounding box center [356, 486] width 165 height 41
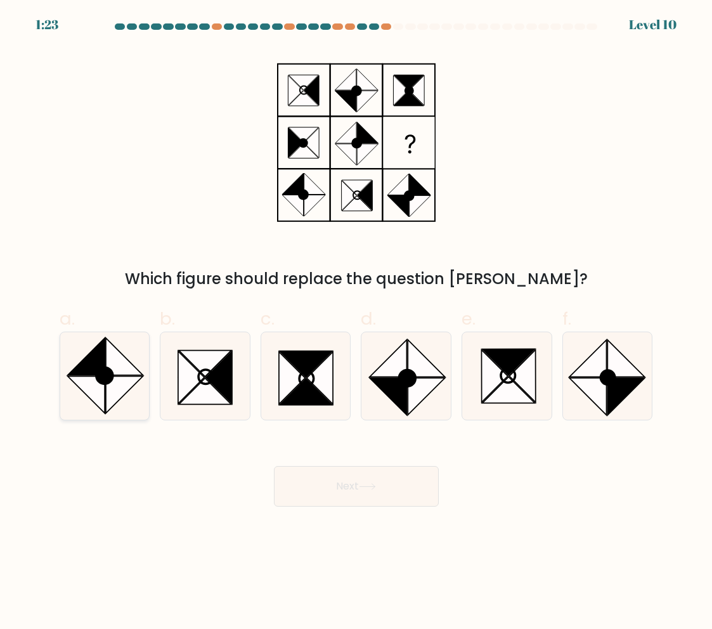
drag, startPoint x: 128, startPoint y: 388, endPoint x: 233, endPoint y: 422, distance: 111.4
click at [128, 388] on icon at bounding box center [124, 394] width 37 height 37
click at [357, 323] on input "a." at bounding box center [357, 319] width 1 height 8
radio input "true"
click at [381, 496] on button "Next" at bounding box center [356, 486] width 165 height 41
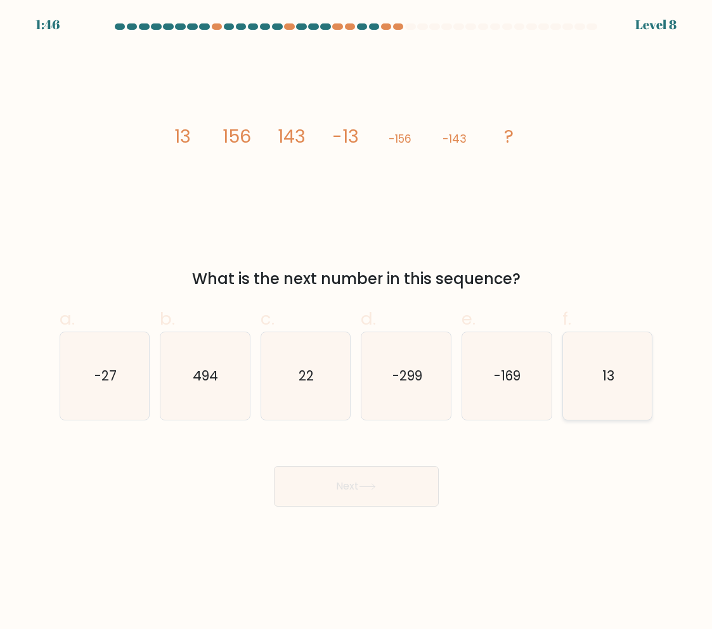
click at [617, 379] on icon "13" at bounding box center [608, 376] width 88 height 88
click at [357, 323] on input "f. 13" at bounding box center [357, 319] width 1 height 8
radio input "true"
click at [374, 494] on button "Next" at bounding box center [356, 486] width 165 height 41
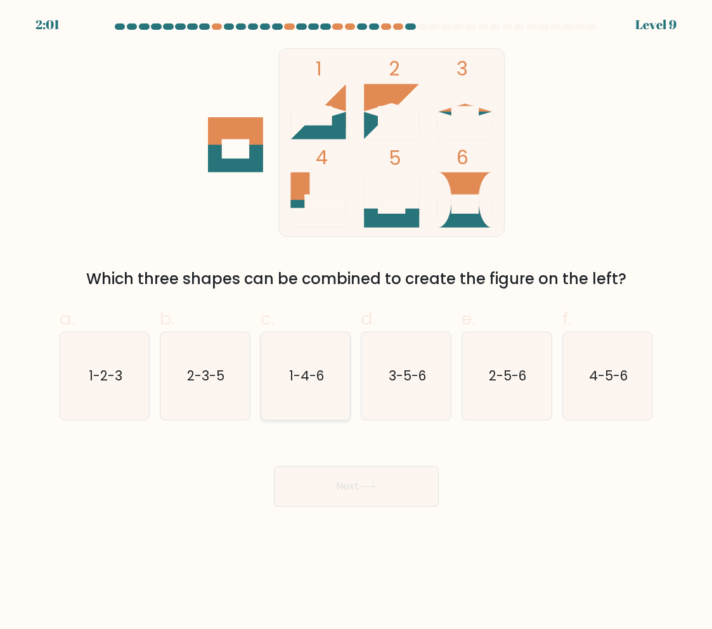
click at [319, 365] on icon "1-4-6" at bounding box center [306, 376] width 88 height 88
click at [357, 323] on input "c. 1-4-6" at bounding box center [357, 319] width 1 height 8
radio input "true"
click at [341, 490] on button "Next" at bounding box center [356, 486] width 165 height 41
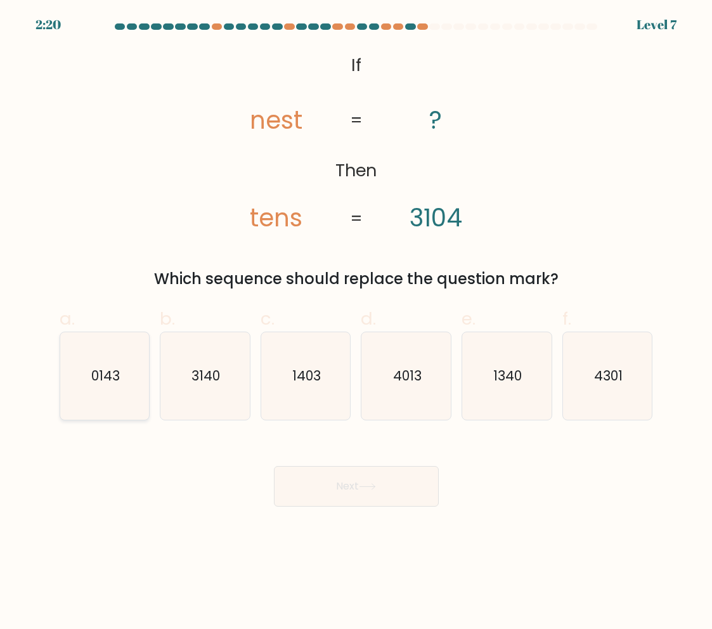
click at [126, 402] on icon "0143" at bounding box center [105, 376] width 88 height 88
click at [357, 323] on input "a. 0143" at bounding box center [357, 319] width 1 height 8
radio input "true"
click at [369, 479] on button "Next" at bounding box center [356, 486] width 165 height 41
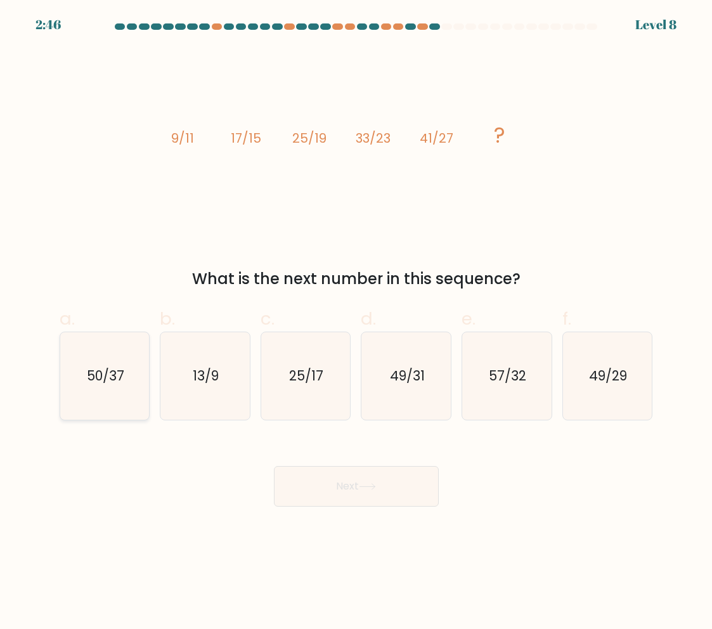
click at [98, 369] on text "50/37" at bounding box center [105, 376] width 37 height 18
click at [357, 323] on input "a. 50/37" at bounding box center [357, 319] width 1 height 8
radio input "true"
click at [349, 473] on button "Next" at bounding box center [356, 486] width 165 height 41
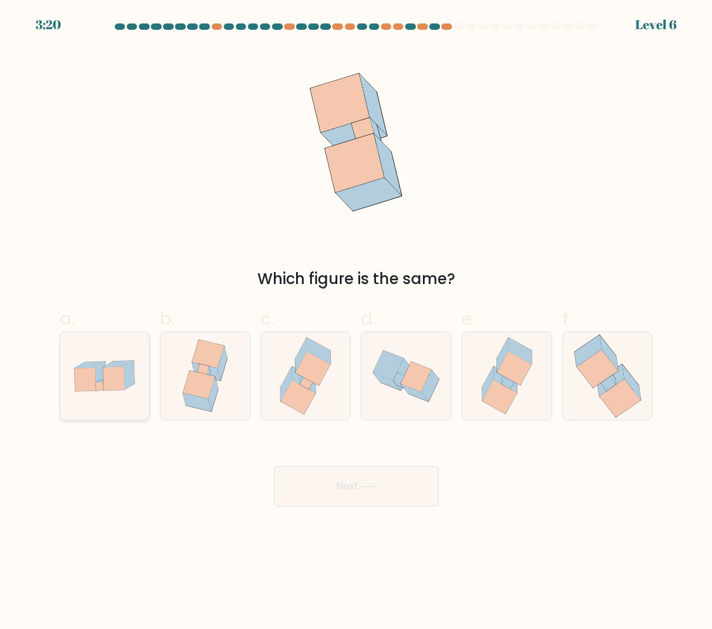
click at [94, 379] on icon at bounding box center [85, 379] width 22 height 23
click at [357, 323] on input "a." at bounding box center [357, 319] width 1 height 8
radio input "true"
click at [377, 499] on button "Next" at bounding box center [356, 486] width 165 height 41
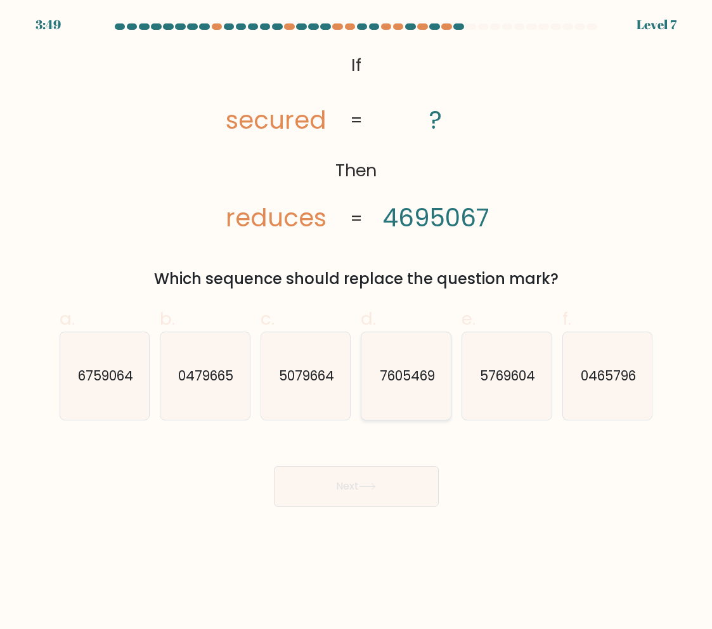
click at [420, 384] on text "7605469" at bounding box center [407, 376] width 55 height 18
click at [357, 323] on input "d. 7605469" at bounding box center [357, 319] width 1 height 8
radio input "true"
click at [369, 487] on icon at bounding box center [367, 487] width 15 height 6
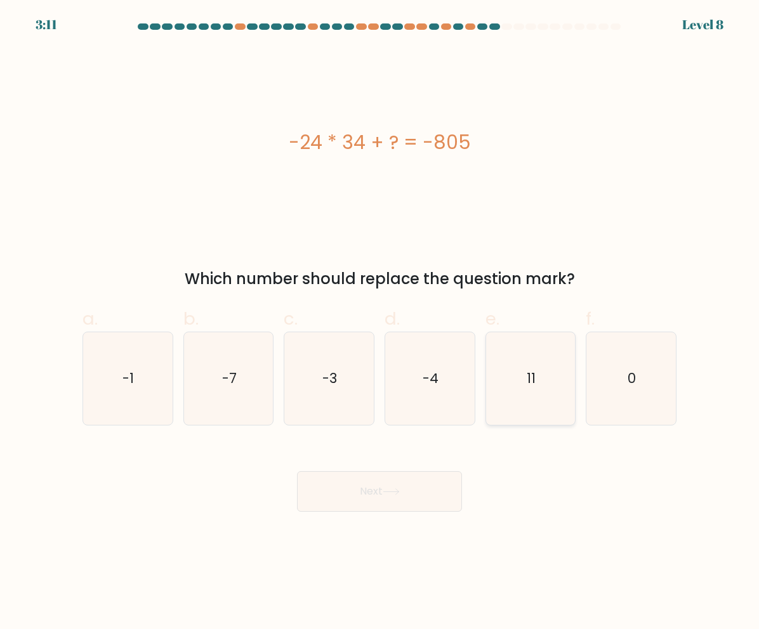
click at [537, 382] on icon "11" at bounding box center [530, 378] width 89 height 89
click at [380, 323] on input "e. 11" at bounding box center [379, 319] width 1 height 8
radio input "true"
click at [402, 497] on button "Next" at bounding box center [379, 491] width 165 height 41
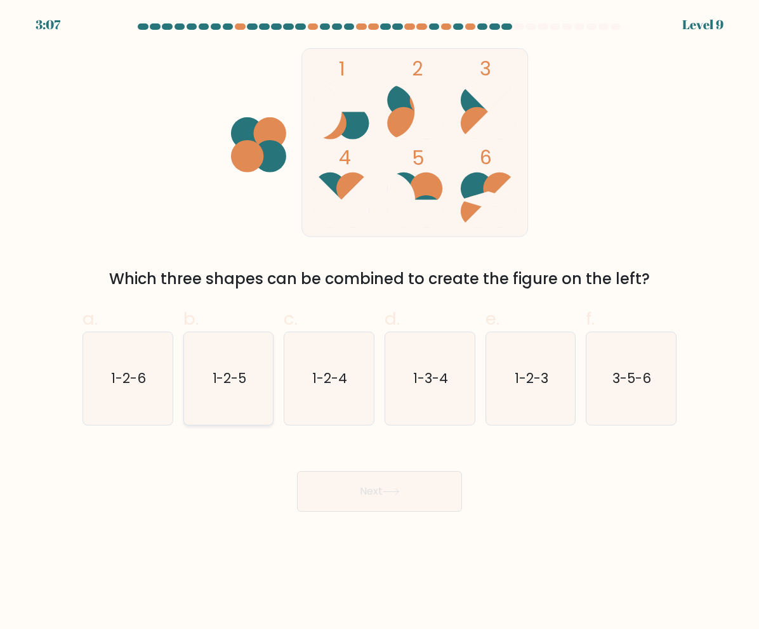
click at [240, 367] on icon "1-2-5" at bounding box center [228, 378] width 89 height 89
click at [379, 323] on input "b. 1-2-5" at bounding box center [379, 319] width 1 height 8
radio input "true"
click at [396, 484] on button "Next" at bounding box center [379, 491] width 165 height 41
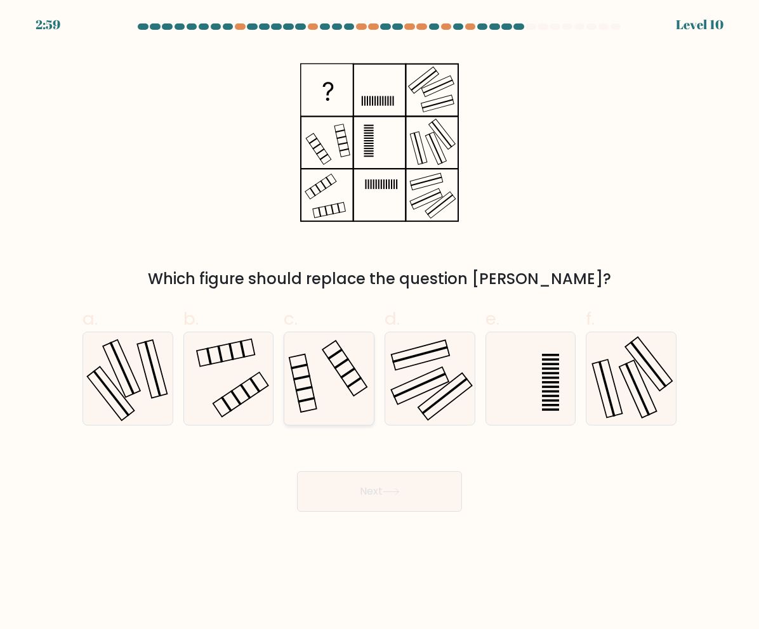
click at [333, 367] on icon at bounding box center [328, 378] width 89 height 89
click at [379, 323] on input "c." at bounding box center [379, 319] width 1 height 8
radio input "true"
click at [392, 482] on button "Next" at bounding box center [379, 491] width 165 height 41
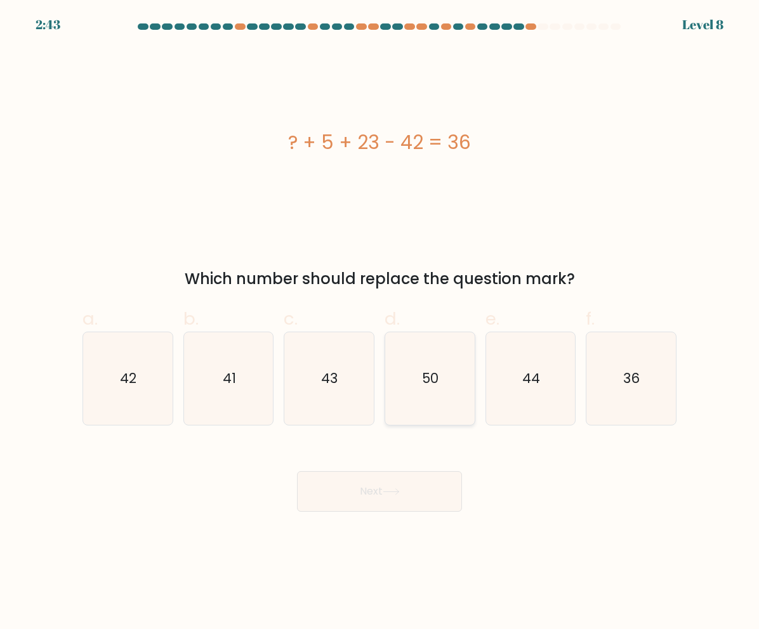
click at [440, 386] on icon "50" at bounding box center [429, 378] width 89 height 89
click at [380, 323] on input "d. 50" at bounding box center [379, 319] width 1 height 8
radio input "true"
click at [419, 496] on button "Next" at bounding box center [379, 491] width 165 height 41
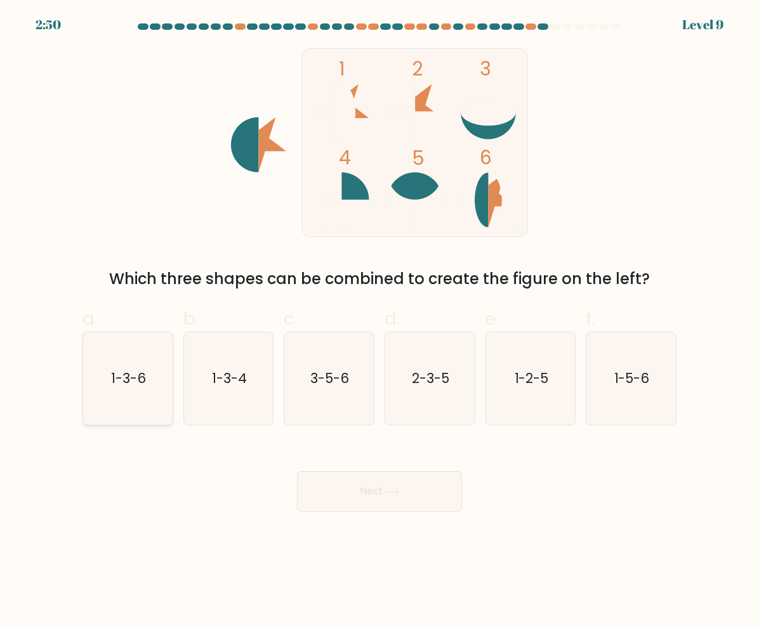
click at [137, 376] on text "1-3-6" at bounding box center [128, 378] width 35 height 18
click at [379, 323] on input "a. 1-3-6" at bounding box center [379, 319] width 1 height 8
radio input "true"
click at [358, 489] on button "Next" at bounding box center [379, 491] width 165 height 41
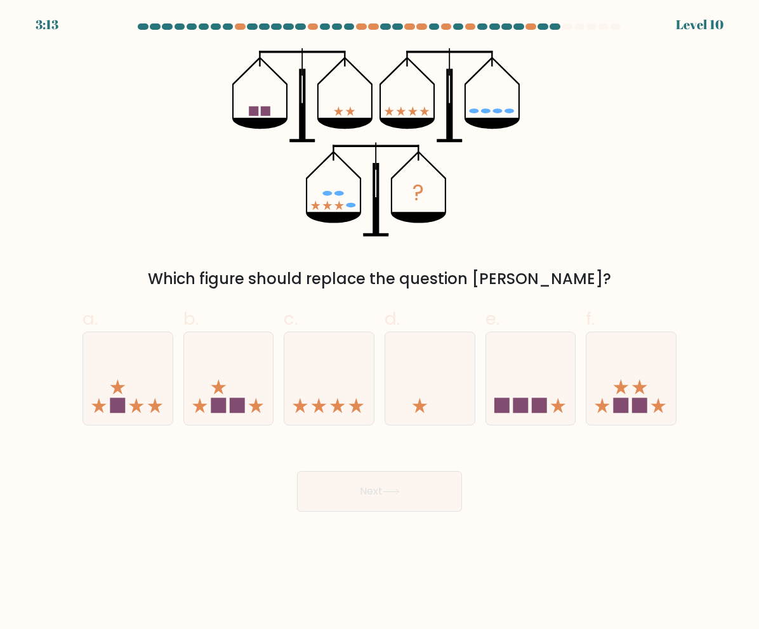
click at [601, 27] on div at bounding box center [603, 26] width 11 height 6
click at [649, 390] on icon at bounding box center [630, 379] width 89 height 74
click at [380, 323] on input "f." at bounding box center [379, 319] width 1 height 8
radio input "true"
click at [431, 489] on button "Next" at bounding box center [379, 491] width 165 height 41
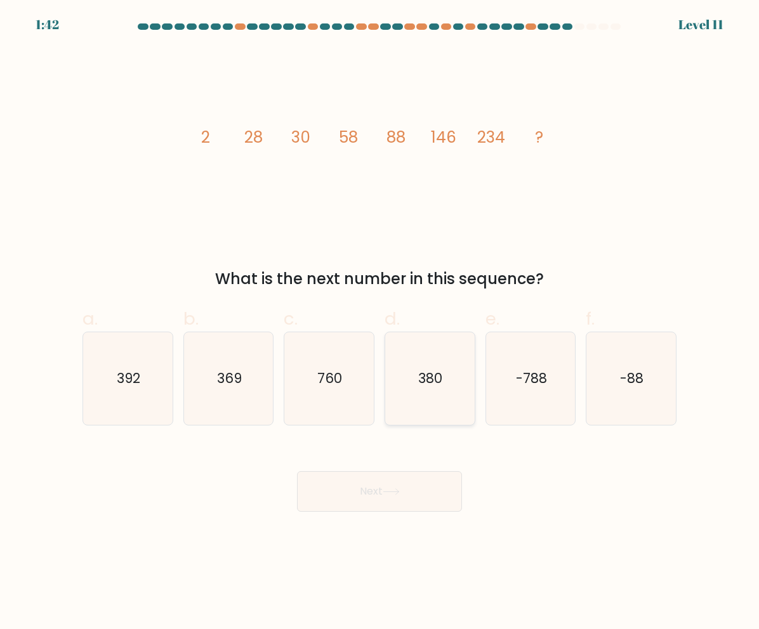
click at [428, 371] on text "380" at bounding box center [431, 378] width 24 height 18
click at [380, 323] on input "d. 380" at bounding box center [379, 319] width 1 height 8
radio input "true"
click at [391, 499] on button "Next" at bounding box center [379, 491] width 165 height 41
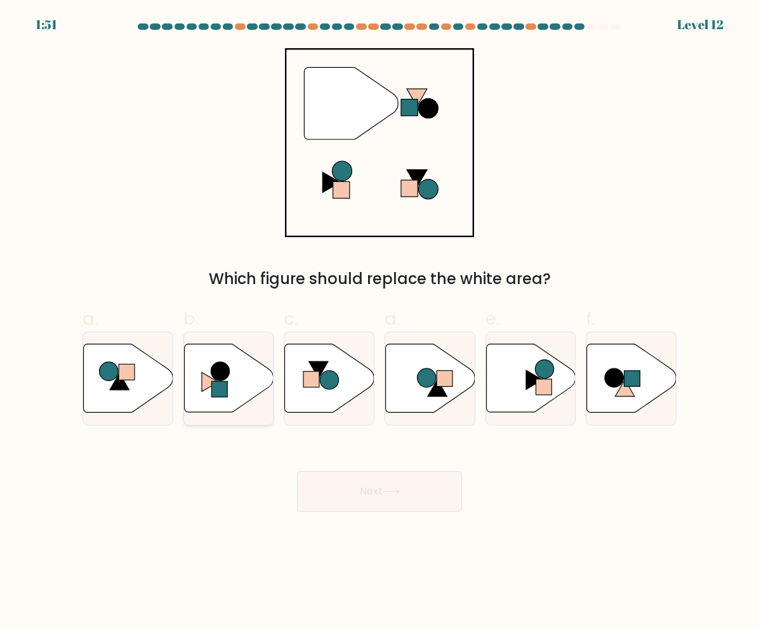
click at [230, 388] on icon at bounding box center [228, 378] width 89 height 69
click at [379, 323] on input "b." at bounding box center [379, 319] width 1 height 8
radio input "true"
click at [405, 502] on button "Next" at bounding box center [379, 491] width 165 height 41
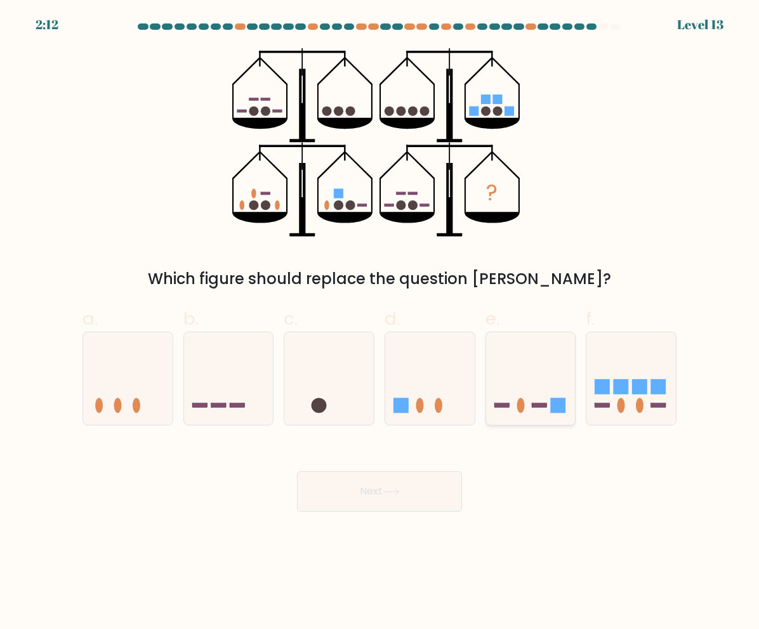
click at [530, 378] on icon at bounding box center [530, 379] width 89 height 74
click at [380, 323] on input "e." at bounding box center [379, 319] width 1 height 8
radio input "true"
click at [405, 489] on button "Next" at bounding box center [379, 491] width 165 height 41
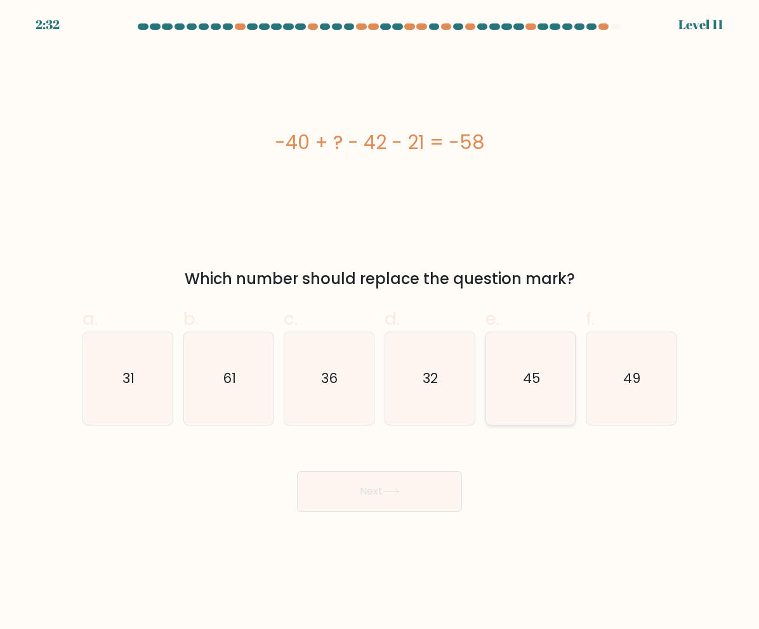
drag, startPoint x: 526, startPoint y: 362, endPoint x: 517, endPoint y: 370, distance: 12.1
click at [526, 362] on icon "45" at bounding box center [530, 378] width 89 height 89
click at [380, 323] on input "e. 45" at bounding box center [379, 319] width 1 height 8
radio input "true"
click at [426, 480] on button "Next" at bounding box center [379, 491] width 165 height 41
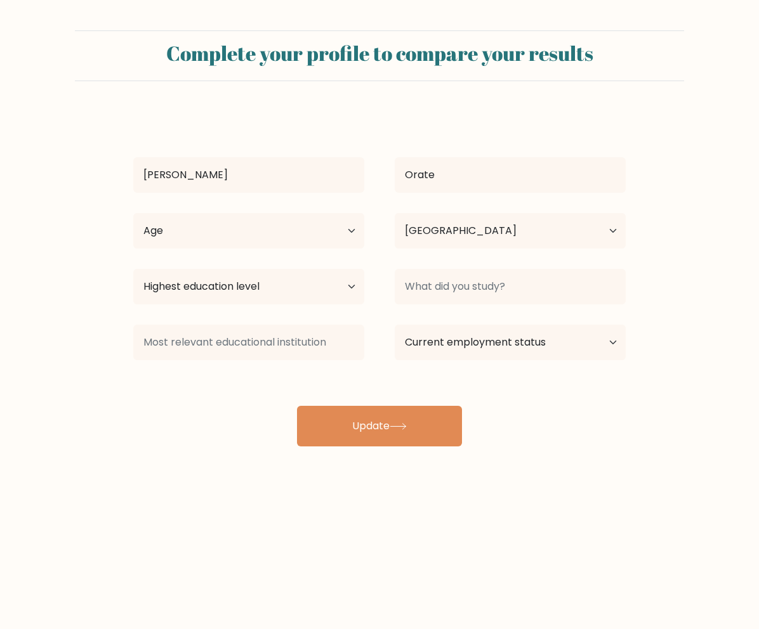
select select "PH"
click at [313, 284] on select "Highest education level No schooling Primary Lower Secondary Upper Secondary Oc…" at bounding box center [248, 287] width 231 height 36
select select "bachelors_degree"
click at [133, 269] on select "Highest education level No schooling Primary Lower Secondary Upper Secondary Oc…" at bounding box center [248, 287] width 231 height 36
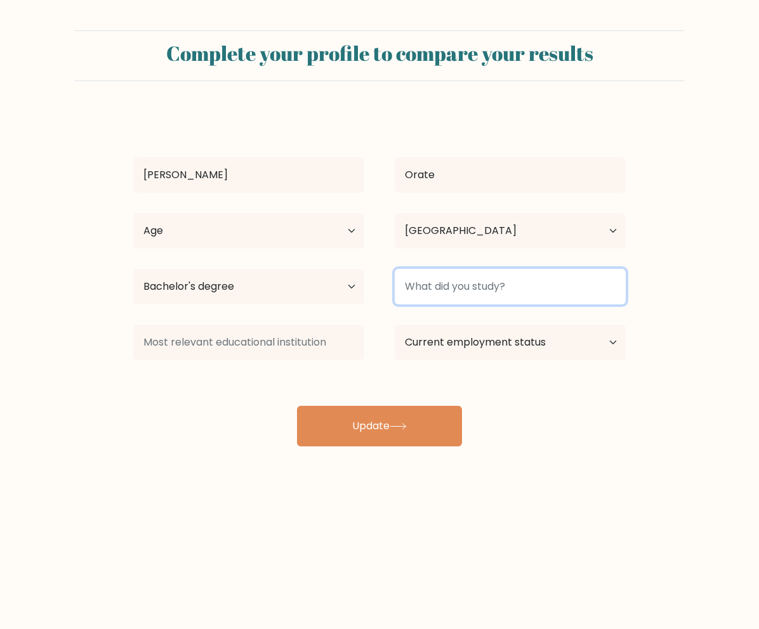
click at [452, 277] on input at bounding box center [510, 287] width 231 height 36
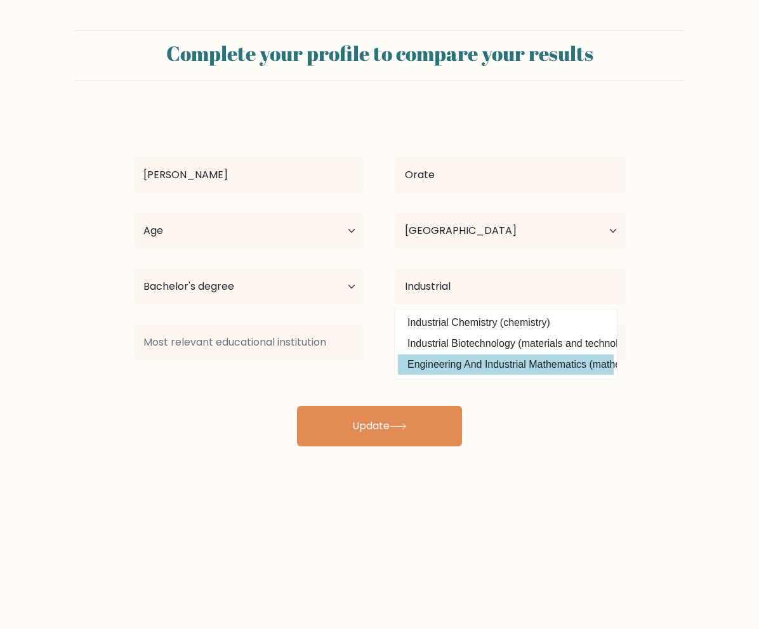
click at [519, 359] on option "Engineering And Industrial Mathematics (mathematical sciences)" at bounding box center [506, 365] width 216 height 20
type input "Engineering And Industrial Mathematics"
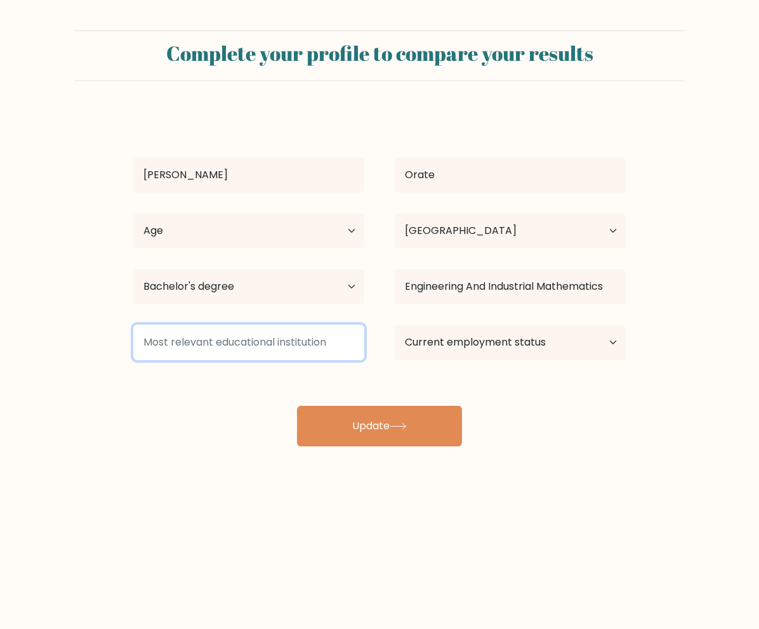
click at [327, 351] on input at bounding box center [248, 343] width 231 height 36
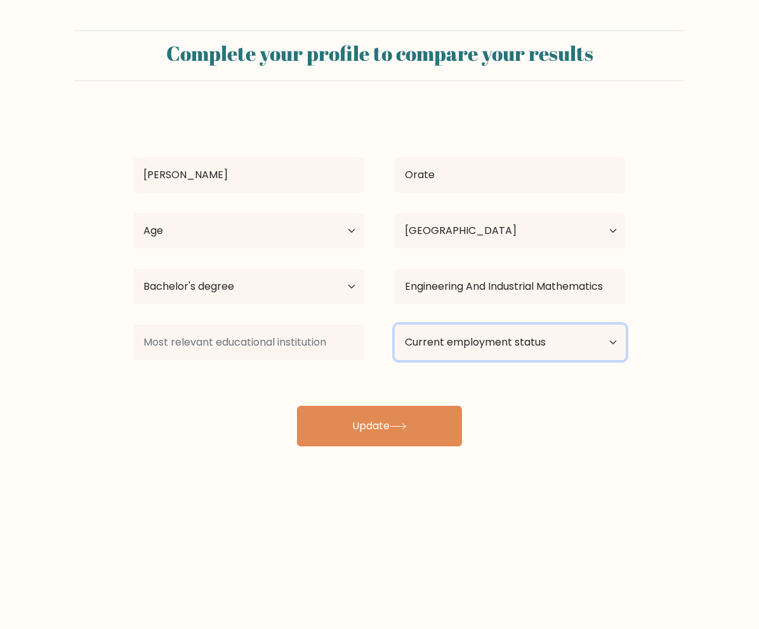
click at [468, 346] on select "Current employment status Employed Student Retired Other / prefer not to answer" at bounding box center [510, 343] width 231 height 36
select select "student"
click at [395, 325] on select "Current employment status Employed Student Retired Other / prefer not to answer" at bounding box center [510, 343] width 231 height 36
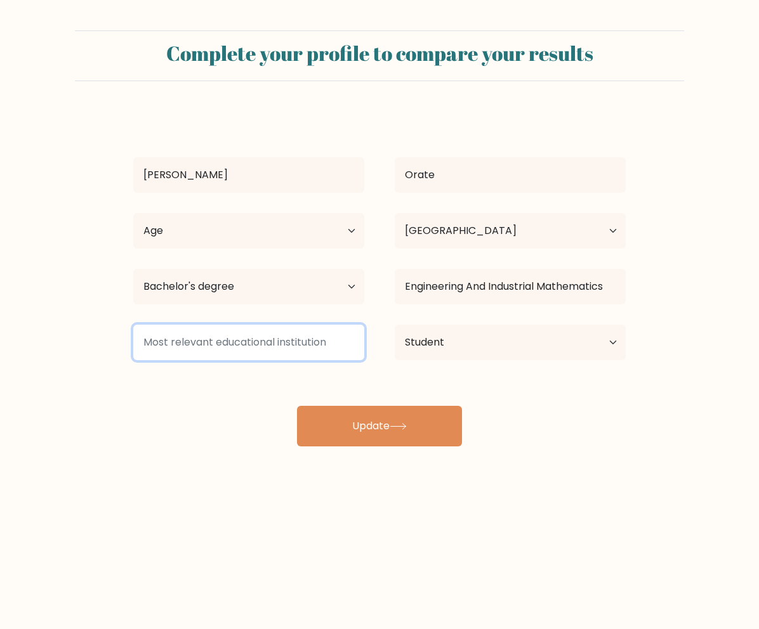
click at [320, 339] on input at bounding box center [248, 343] width 231 height 36
click at [198, 354] on input "Mapua" at bounding box center [248, 343] width 231 height 36
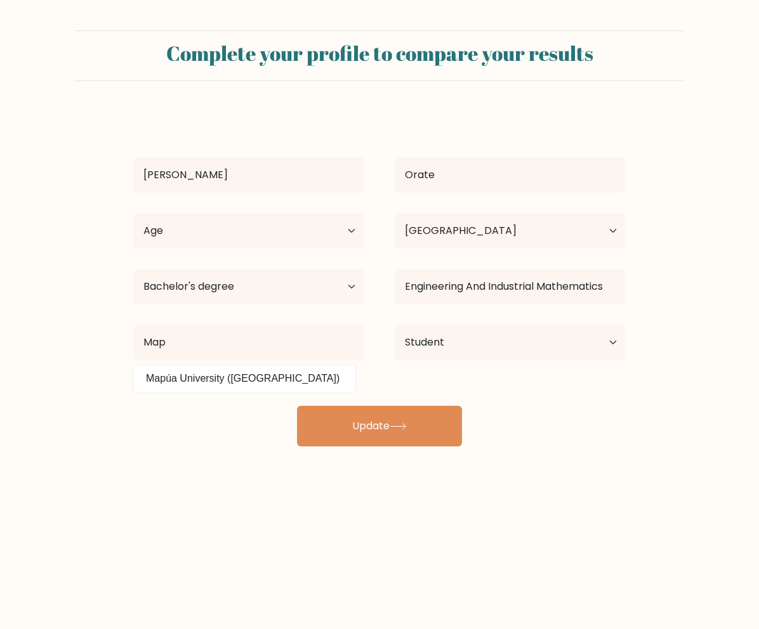
click at [255, 390] on datalist "Mapúa University (Philippines)" at bounding box center [244, 378] width 222 height 27
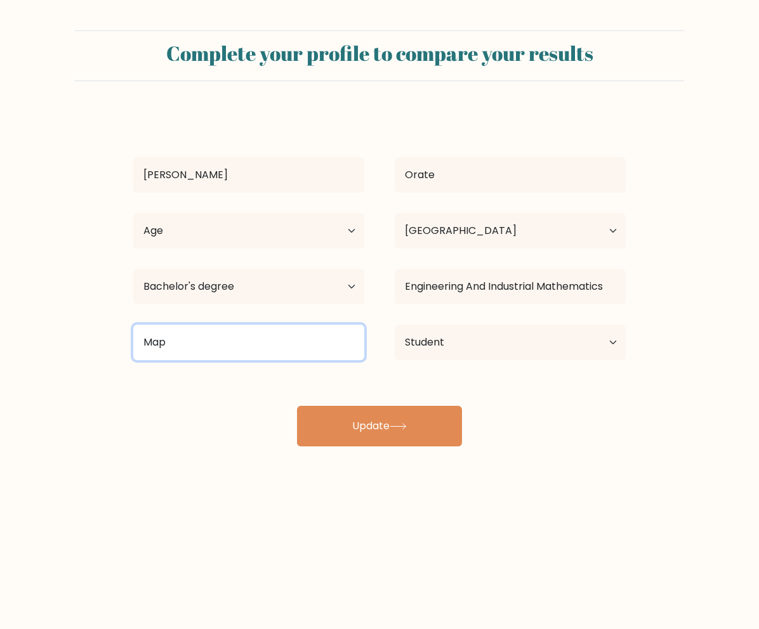
click at [252, 346] on input "Map" at bounding box center [248, 343] width 231 height 36
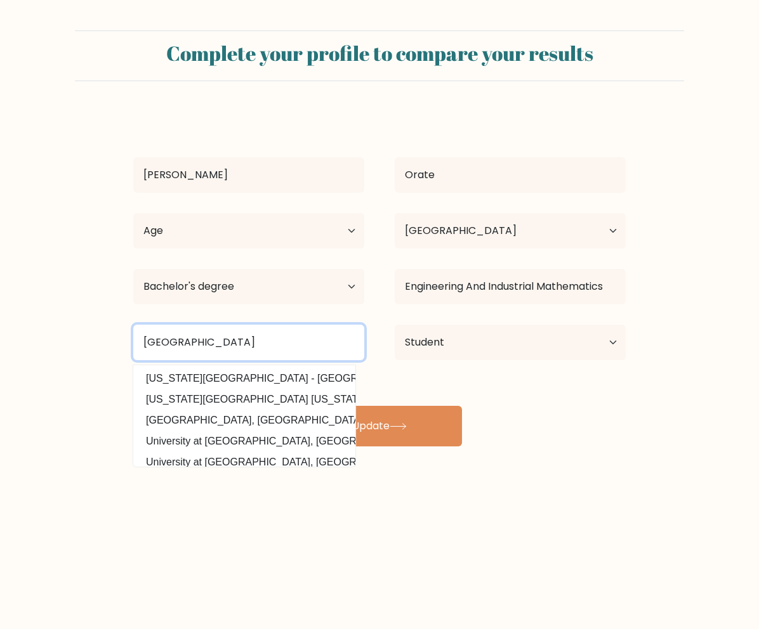
drag, startPoint x: 182, startPoint y: 343, endPoint x: 362, endPoint y: 352, distance: 180.4
click at [353, 357] on input "Mapua University" at bounding box center [248, 343] width 231 height 36
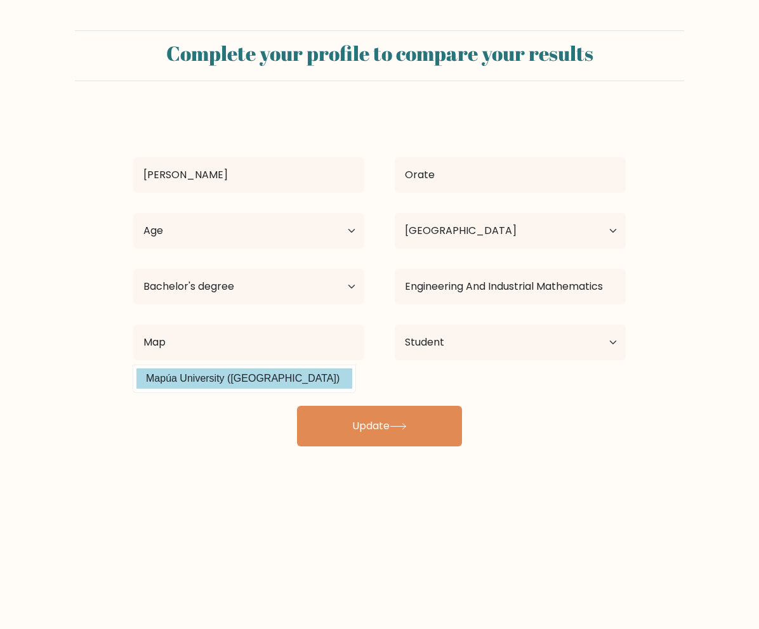
click at [239, 379] on option "Mapúa University (Philippines)" at bounding box center [244, 379] width 216 height 20
type input "Mapúa University"
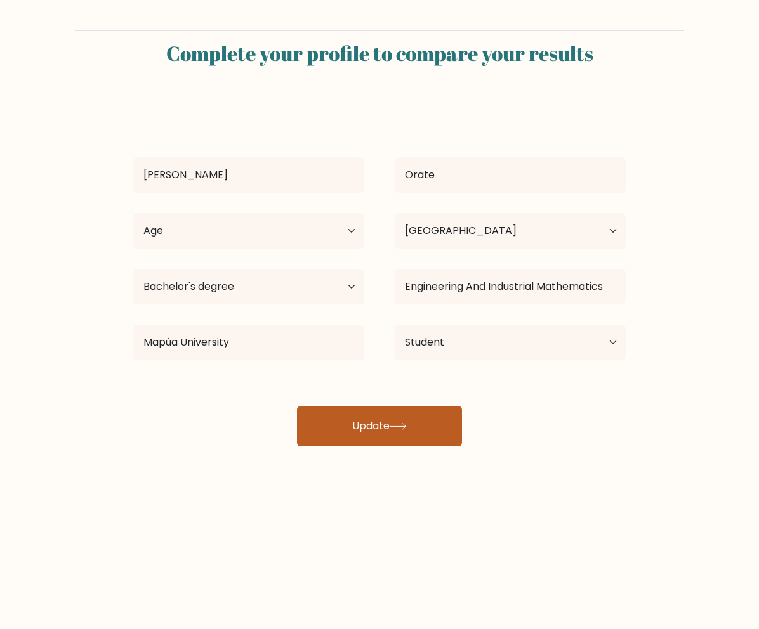
click at [414, 427] on button "Update" at bounding box center [379, 426] width 165 height 41
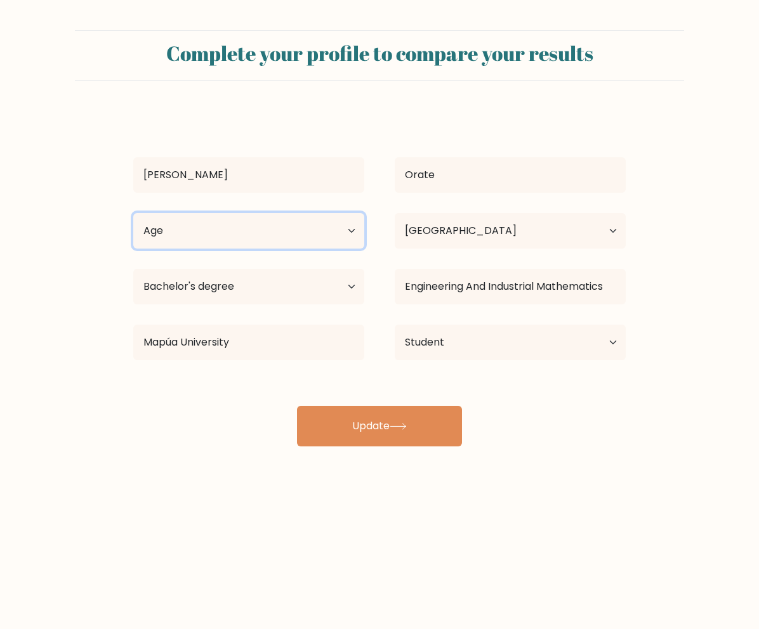
click at [241, 223] on select "Age Under 18 years old 18-24 years old 25-34 years old 35-44 years old 45-54 ye…" at bounding box center [248, 231] width 231 height 36
select select "18_24"
click at [133, 213] on select "Age Under 18 years old 18-24 years old 25-34 years old 35-44 years old 45-54 ye…" at bounding box center [248, 231] width 231 height 36
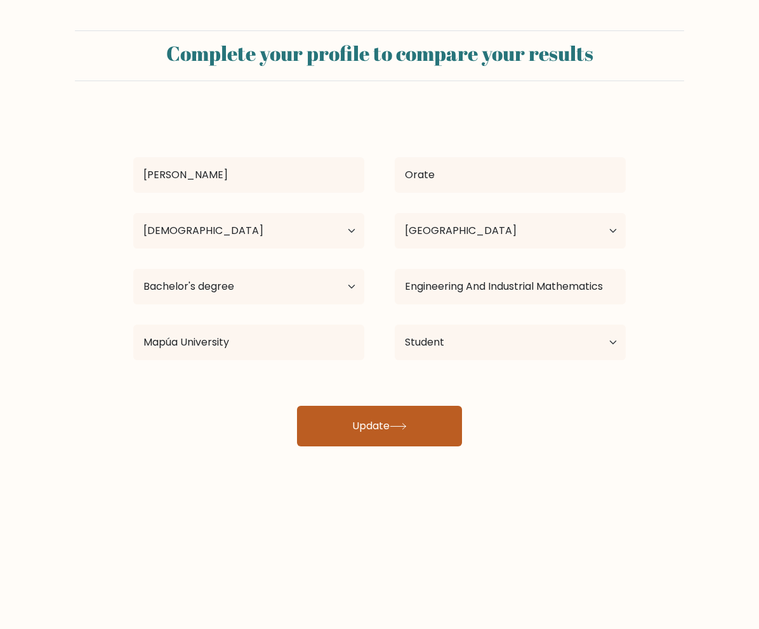
click at [429, 430] on button "Update" at bounding box center [379, 426] width 165 height 41
